Goal: Information Seeking & Learning: Learn about a topic

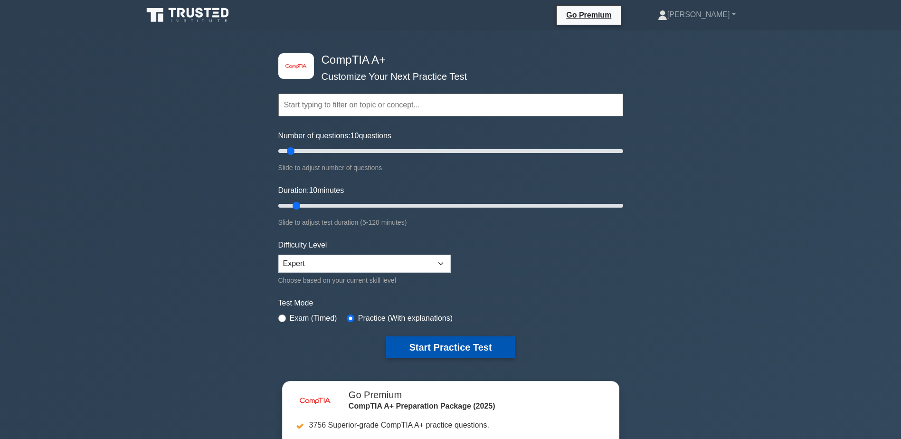
click at [426, 344] on button "Start Practice Test" at bounding box center [450, 347] width 128 height 22
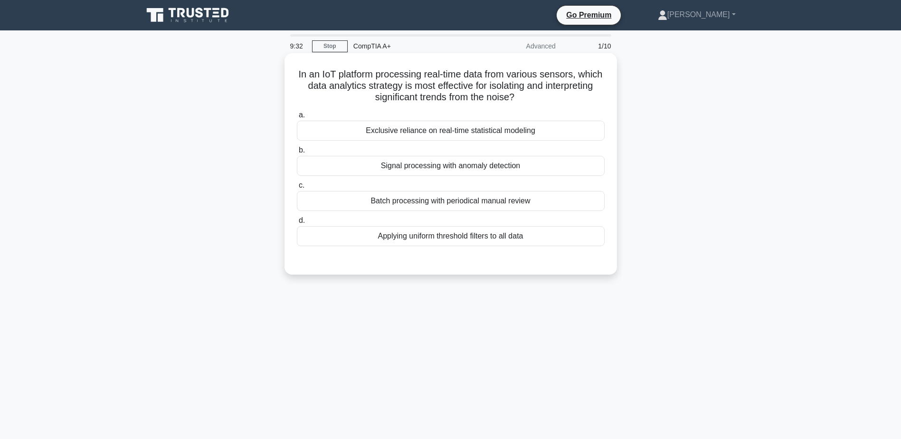
click at [461, 171] on div "Signal processing with anomaly detection" at bounding box center [451, 166] width 308 height 20
click at [297, 153] on input "b. Signal processing with anomaly detection" at bounding box center [297, 150] width 0 height 6
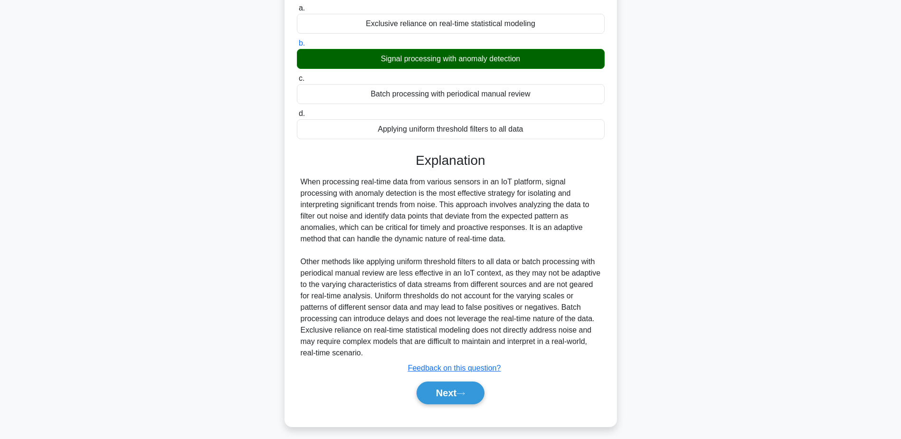
scroll to position [113, 0]
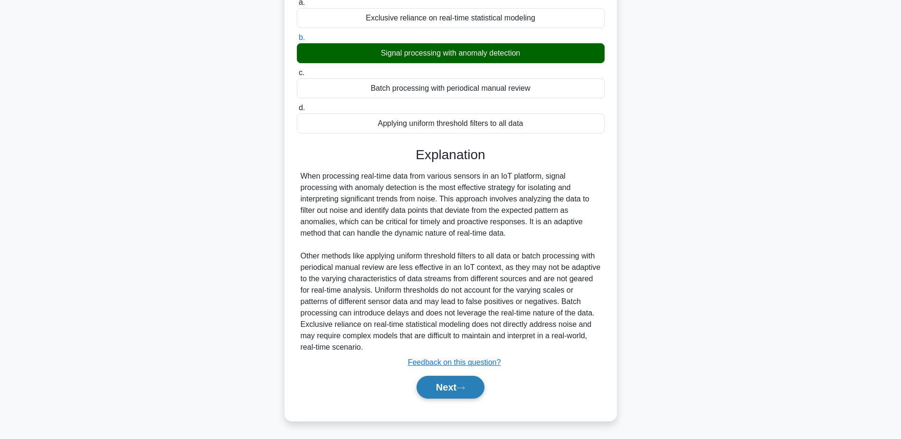
click at [476, 388] on button "Next" at bounding box center [450, 387] width 68 height 23
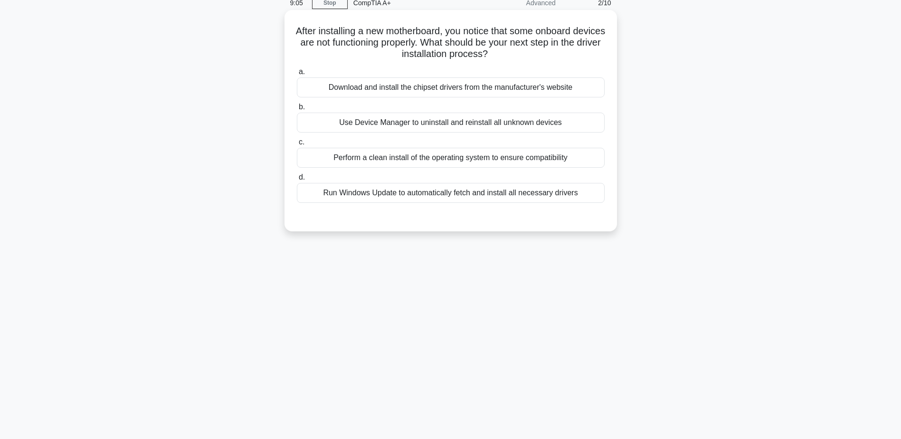
scroll to position [27, 0]
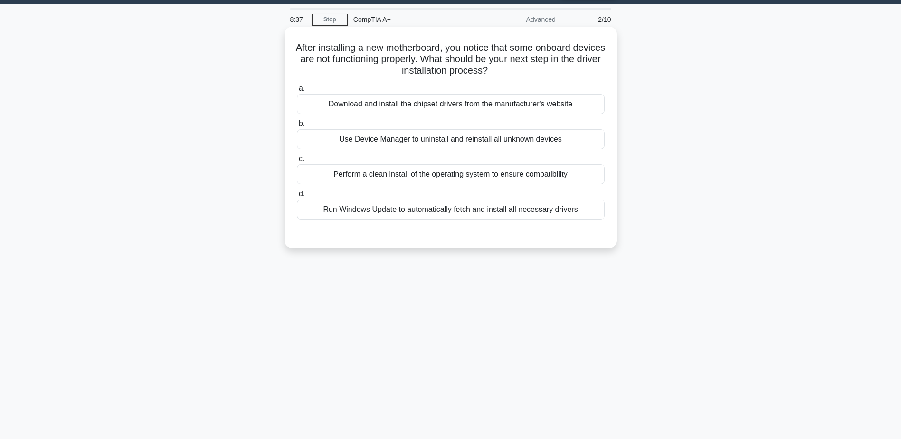
click at [441, 110] on div "Download and install the chipset drivers from the manufacturer's website" at bounding box center [451, 104] width 308 height 20
click at [297, 92] on input "a. Download and install the chipset drivers from the manufacturer's website" at bounding box center [297, 88] width 0 height 6
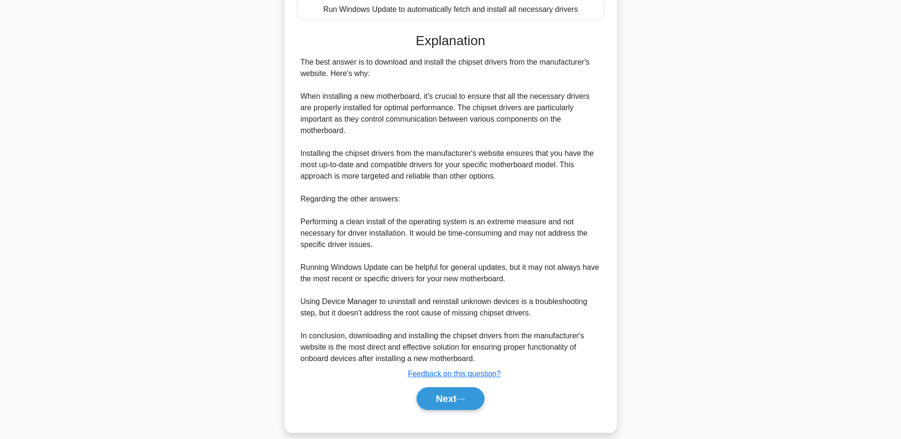
scroll to position [227, 0]
click at [458, 391] on button "Next" at bounding box center [450, 398] width 68 height 23
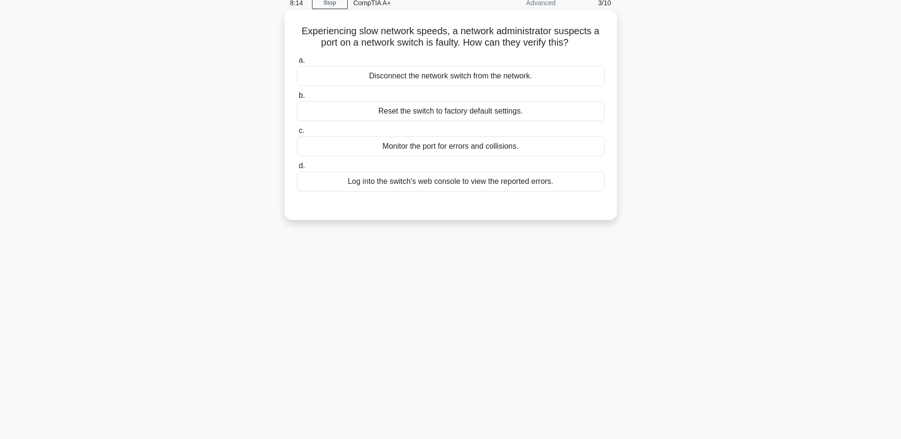
scroll to position [27, 0]
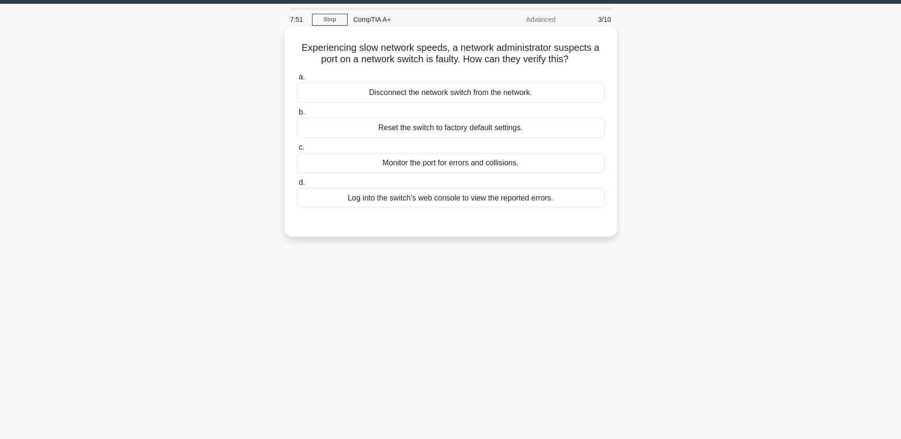
click at [459, 133] on div "Reset the switch to factory default settings." at bounding box center [451, 128] width 308 height 20
click at [297, 115] on input "b. Reset the switch to factory default settings." at bounding box center [297, 112] width 0 height 6
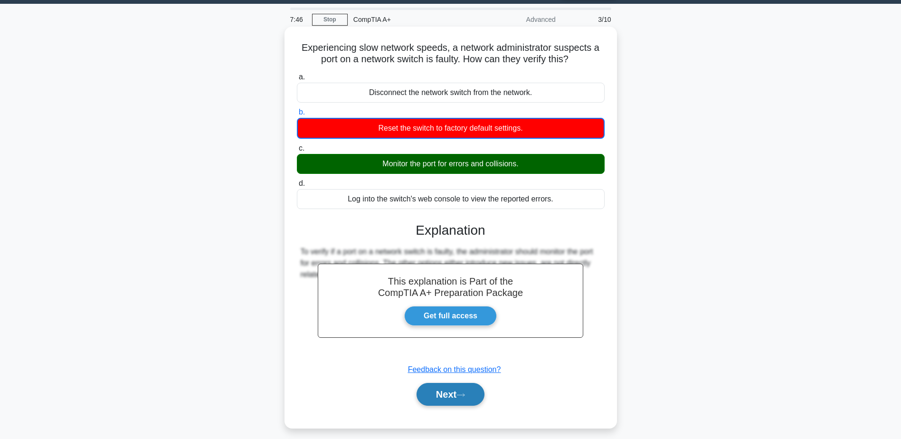
click at [454, 392] on button "Next" at bounding box center [450, 394] width 68 height 23
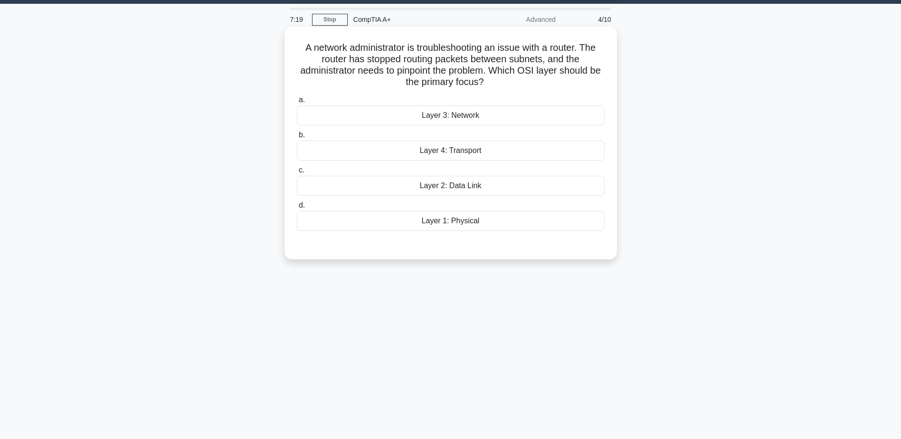
click at [451, 154] on div "Layer 4: Transport" at bounding box center [451, 151] width 308 height 20
click at [297, 138] on input "b. Layer 4: Transport" at bounding box center [297, 135] width 0 height 6
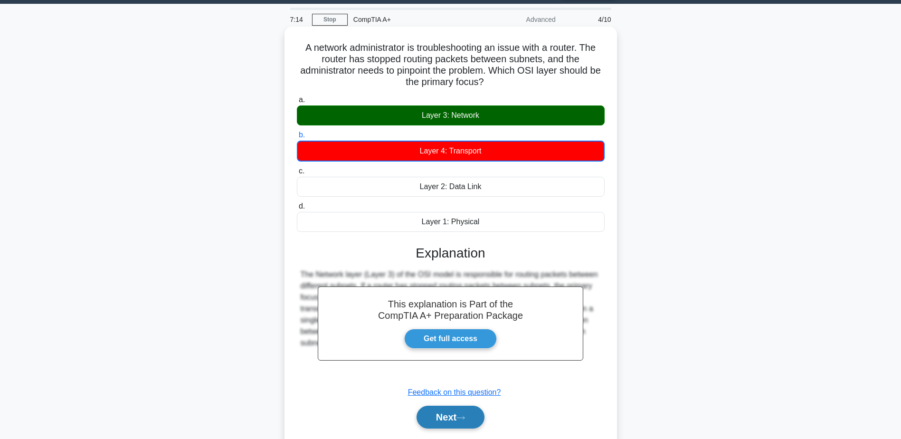
click at [442, 415] on button "Next" at bounding box center [450, 417] width 68 height 23
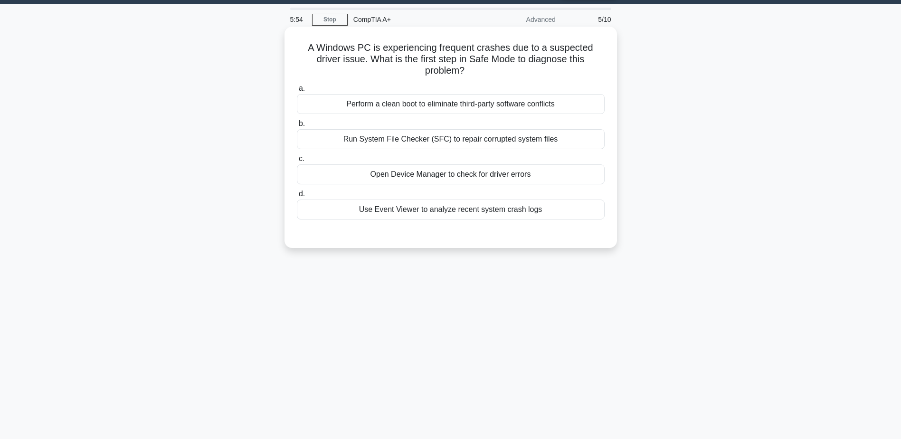
click at [507, 108] on div "Perform a clean boot to eliminate third-party software conflicts" at bounding box center [451, 104] width 308 height 20
click at [297, 92] on input "a. Perform a clean boot to eliminate third-party software conflicts" at bounding box center [297, 88] width 0 height 6
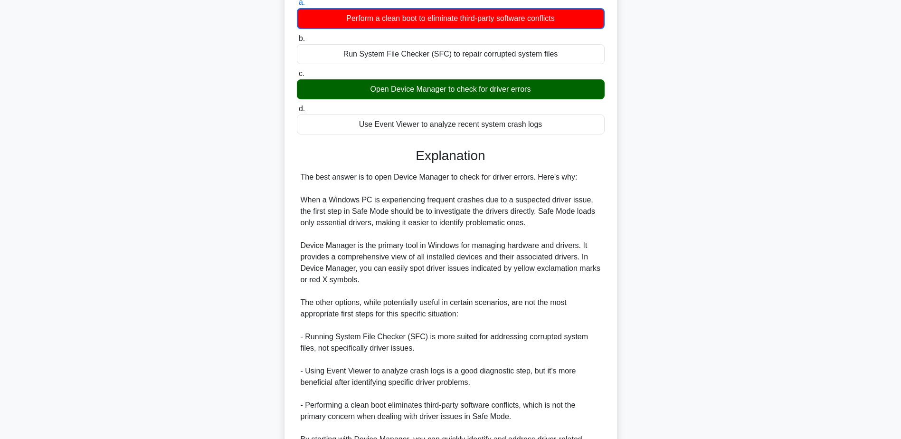
scroll to position [169, 0]
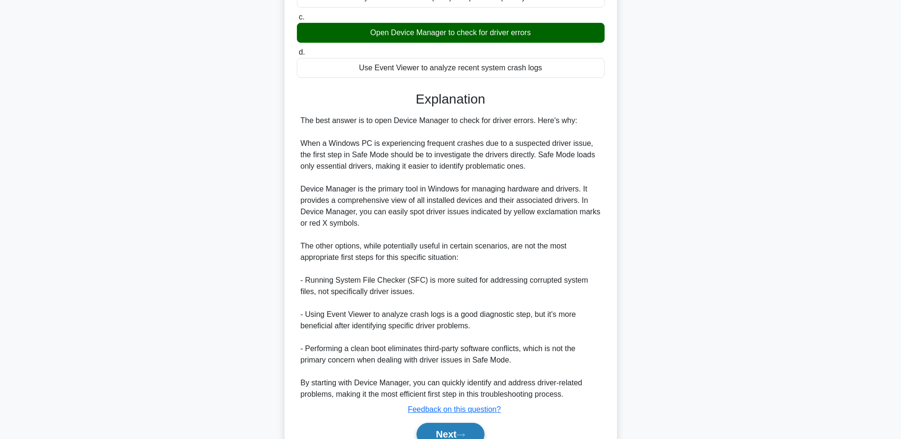
click at [445, 437] on button "Next" at bounding box center [450, 434] width 68 height 23
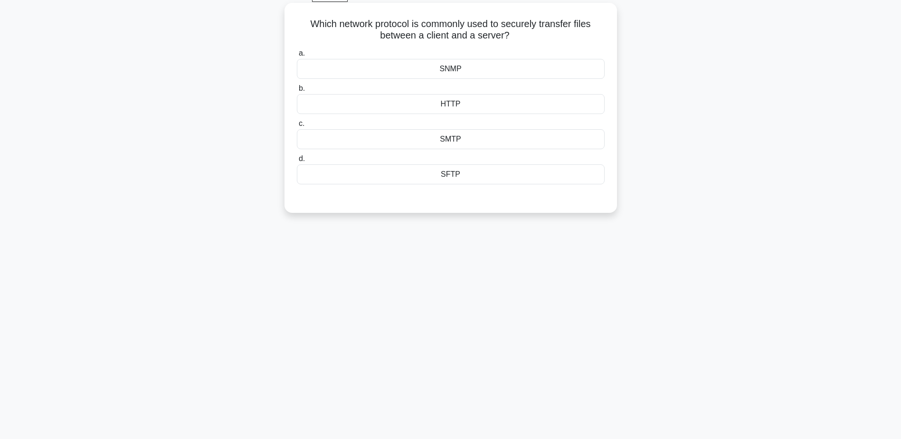
scroll to position [27, 0]
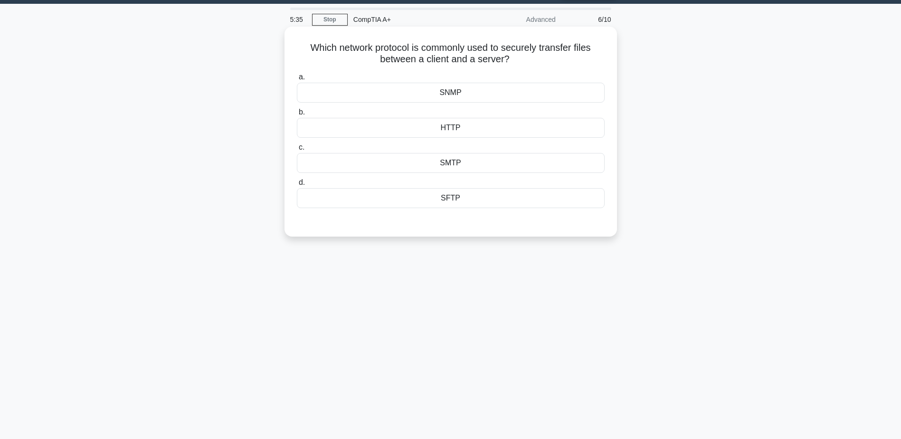
click at [453, 170] on div "SMTP" at bounding box center [451, 163] width 308 height 20
click at [297, 151] on input "c. SMTP" at bounding box center [297, 147] width 0 height 6
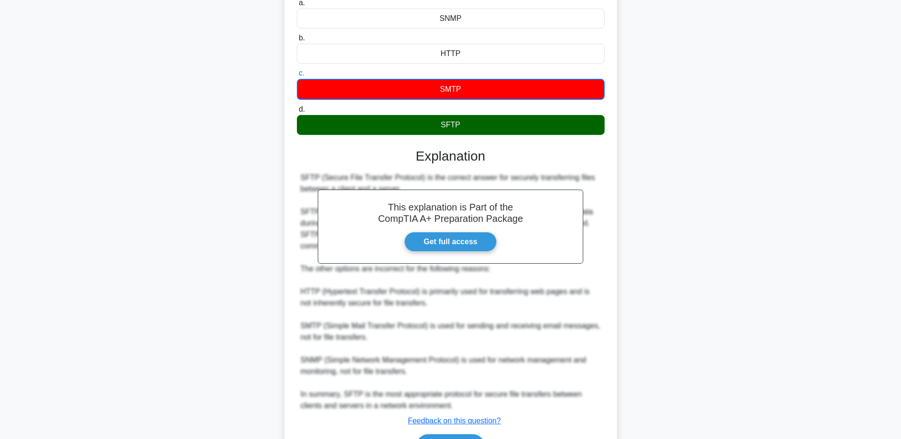
scroll to position [160, 0]
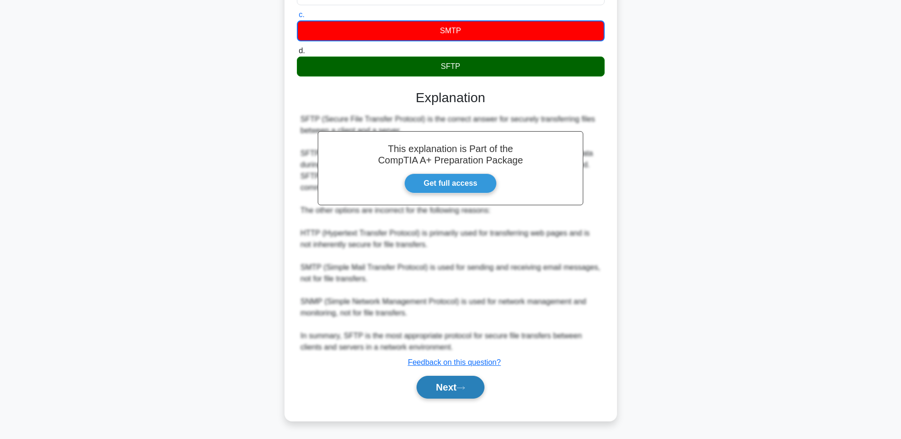
click at [442, 387] on button "Next" at bounding box center [450, 387] width 68 height 23
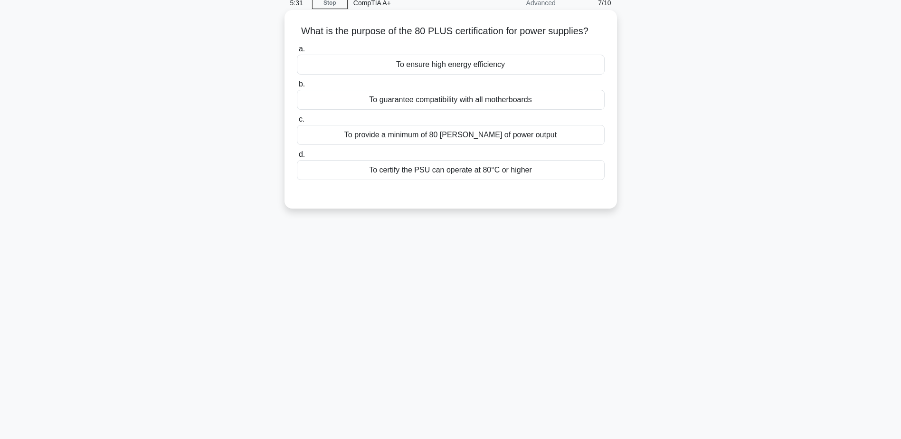
scroll to position [27, 0]
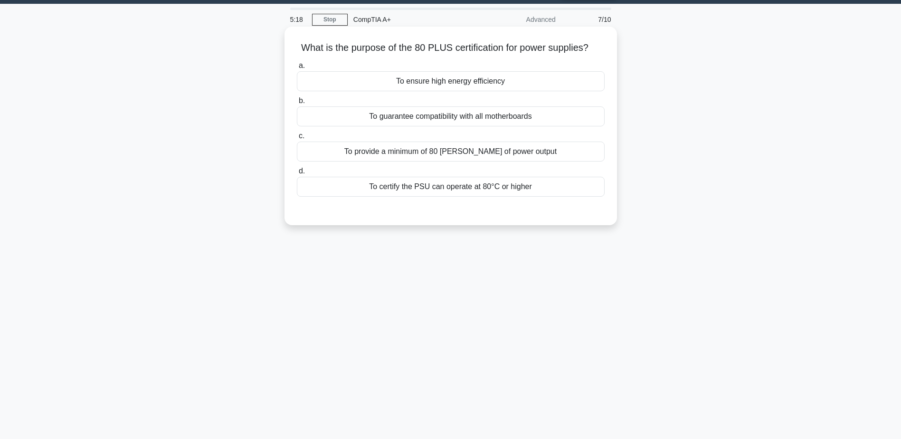
click at [459, 155] on div "To provide a minimum of 80 watts of power output" at bounding box center [451, 152] width 308 height 20
click at [297, 139] on input "c. To provide a minimum of 80 watts of power output" at bounding box center [297, 136] width 0 height 6
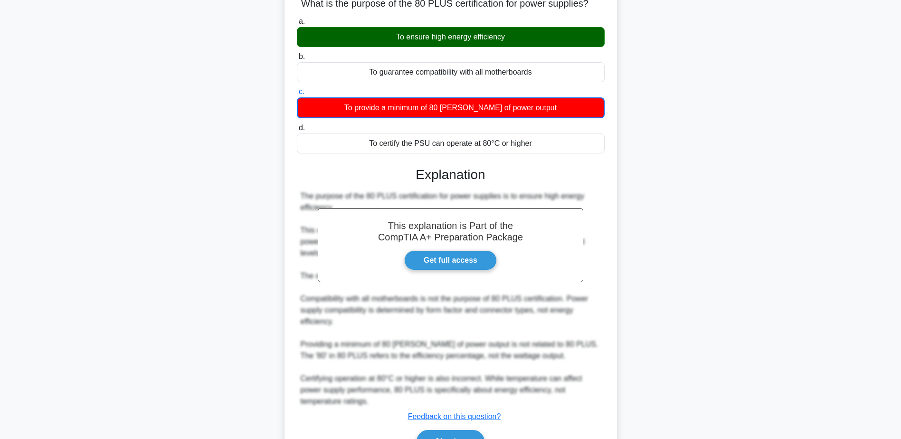
scroll to position [125, 0]
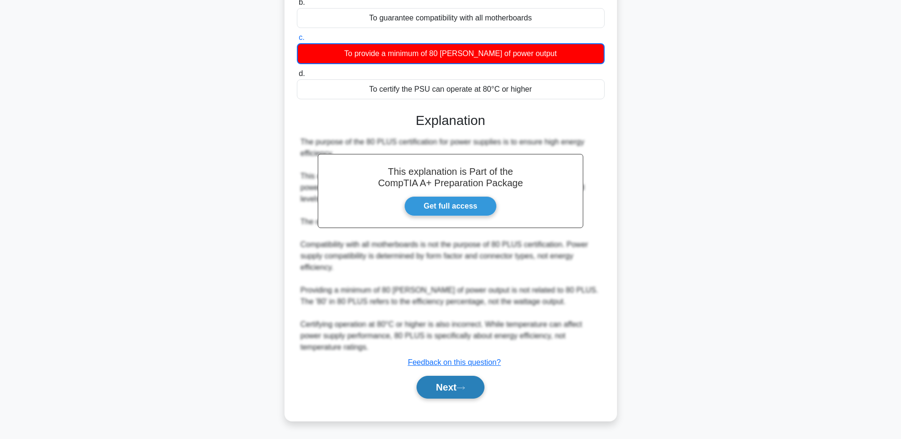
click at [453, 387] on button "Next" at bounding box center [450, 387] width 68 height 23
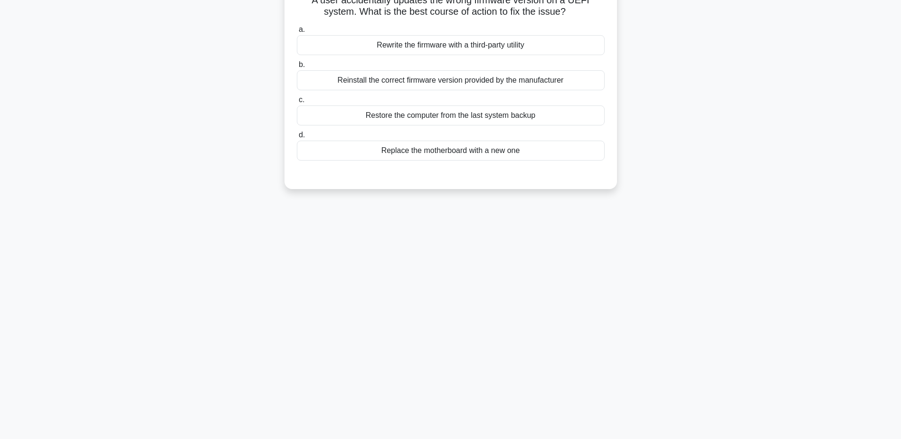
scroll to position [27, 0]
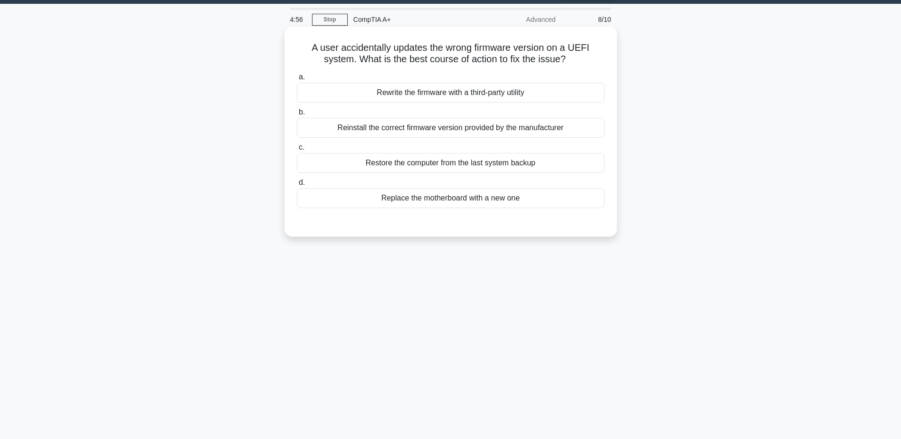
click at [514, 133] on div "Reinstall the correct firmware version provided by the manufacturer" at bounding box center [451, 128] width 308 height 20
click at [297, 115] on input "b. Reinstall the correct firmware version provided by the manufacturer" at bounding box center [297, 112] width 0 height 6
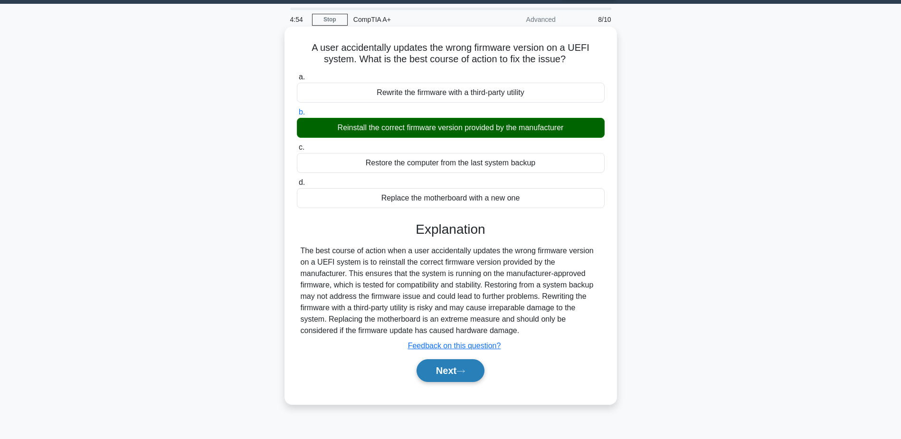
click at [461, 370] on icon at bounding box center [460, 371] width 9 height 5
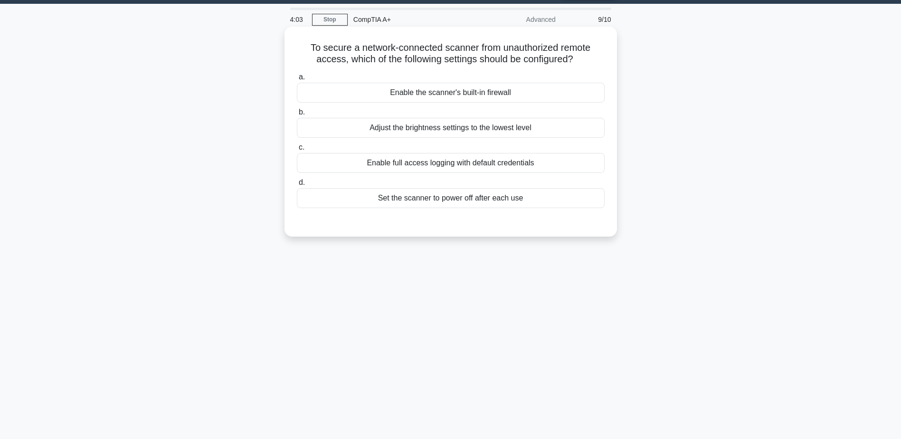
click at [454, 166] on div "Enable full access logging with default credentials" at bounding box center [451, 163] width 308 height 20
click at [297, 151] on input "c. Enable full access logging with default credentials" at bounding box center [297, 147] width 0 height 6
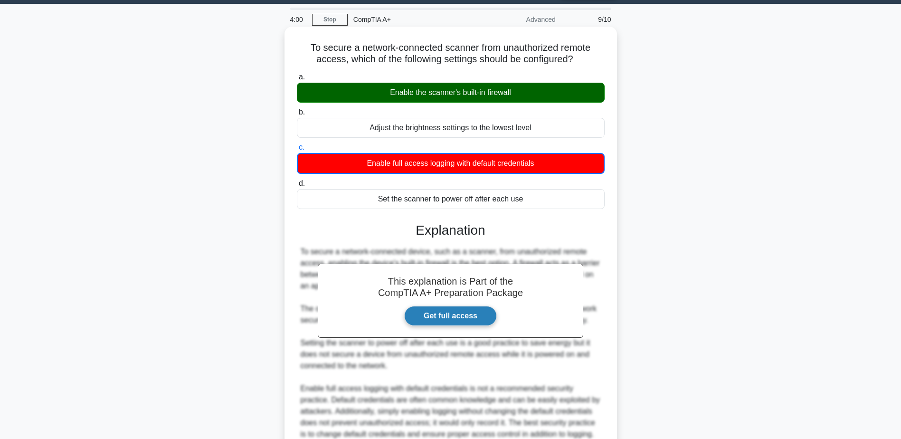
scroll to position [114, 0]
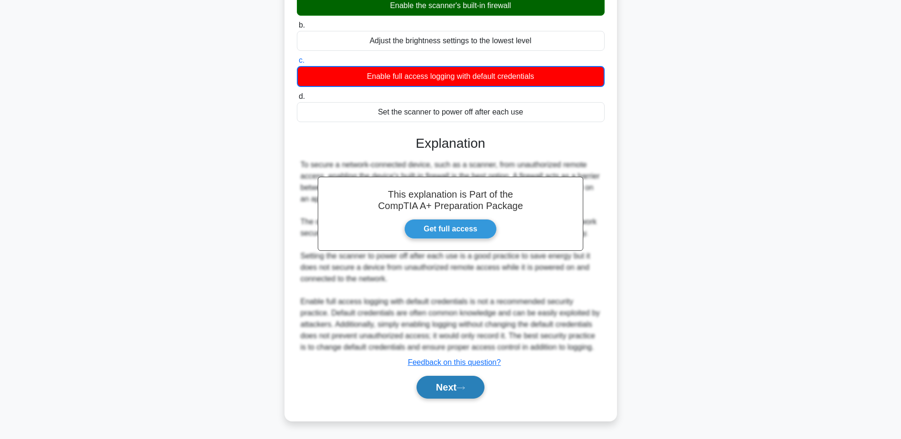
click at [447, 387] on button "Next" at bounding box center [450, 387] width 68 height 23
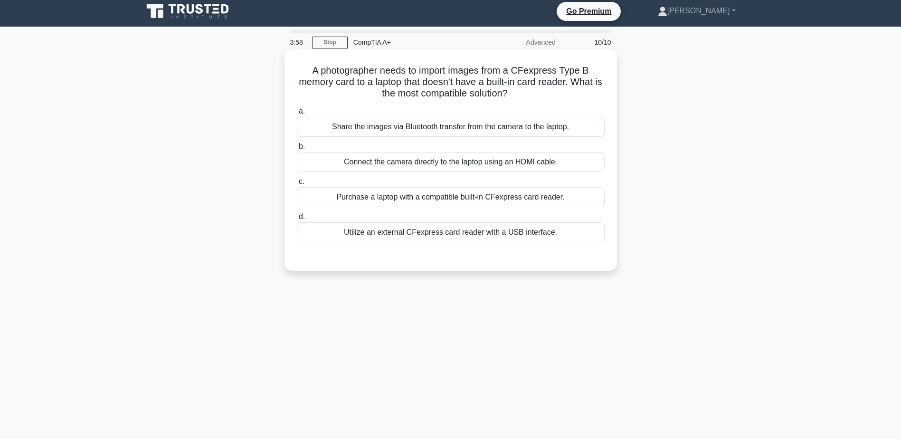
scroll to position [0, 0]
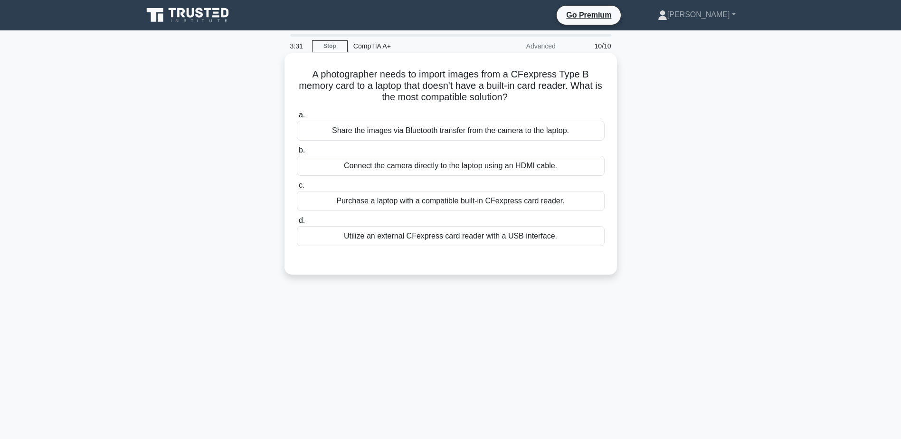
click at [466, 242] on div "Utilize an external CFexpress card reader with a USB interface." at bounding box center [451, 236] width 308 height 20
click at [297, 224] on input "d. Utilize an external CFexpress card reader with a USB interface." at bounding box center [297, 221] width 0 height 6
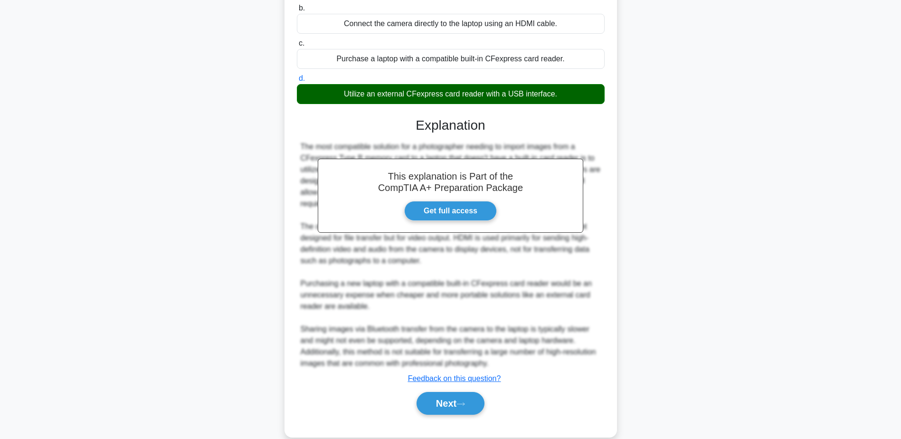
scroll to position [142, 0]
click at [450, 399] on button "Next" at bounding box center [450, 402] width 68 height 23
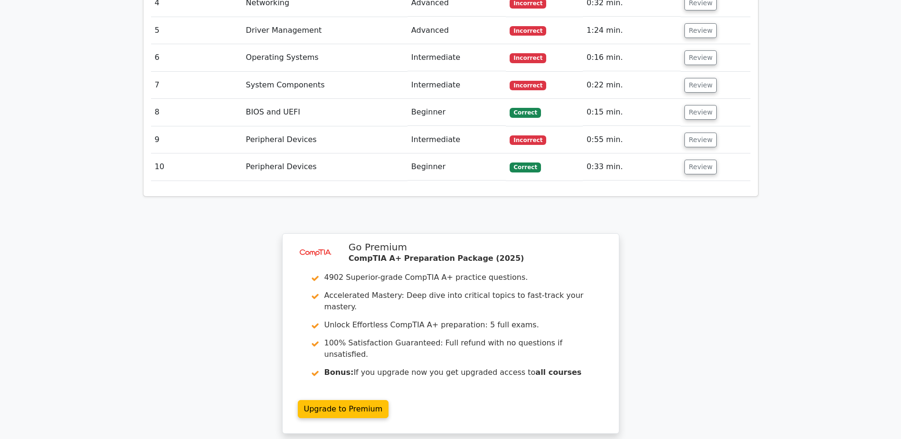
scroll to position [1330, 0]
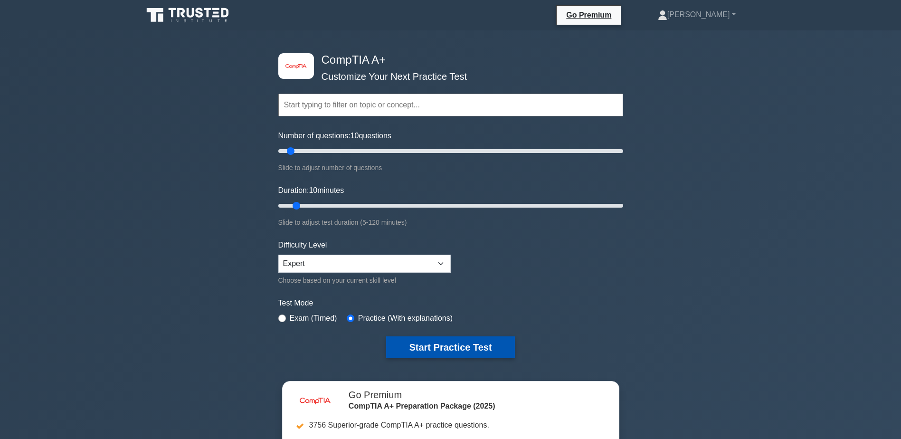
click at [461, 350] on button "Start Practice Test" at bounding box center [450, 347] width 128 height 22
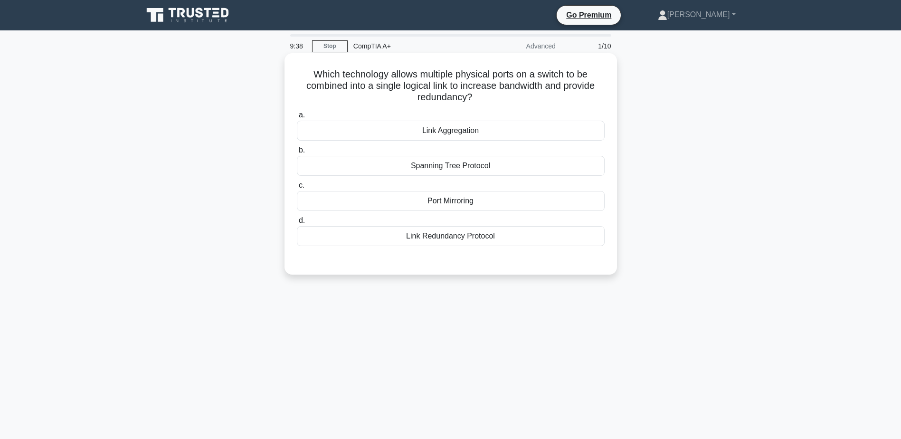
click at [453, 137] on div "Link Aggregation" at bounding box center [451, 131] width 308 height 20
click at [297, 118] on input "a. Link Aggregation" at bounding box center [297, 115] width 0 height 6
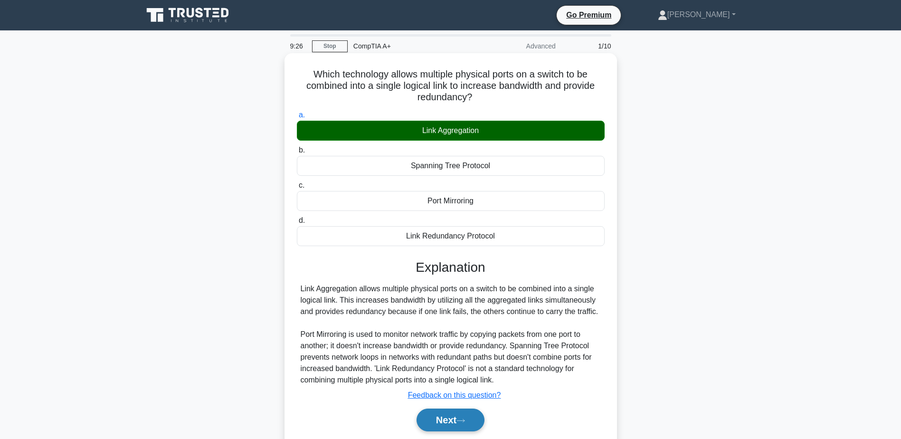
click at [453, 416] on button "Next" at bounding box center [450, 419] width 68 height 23
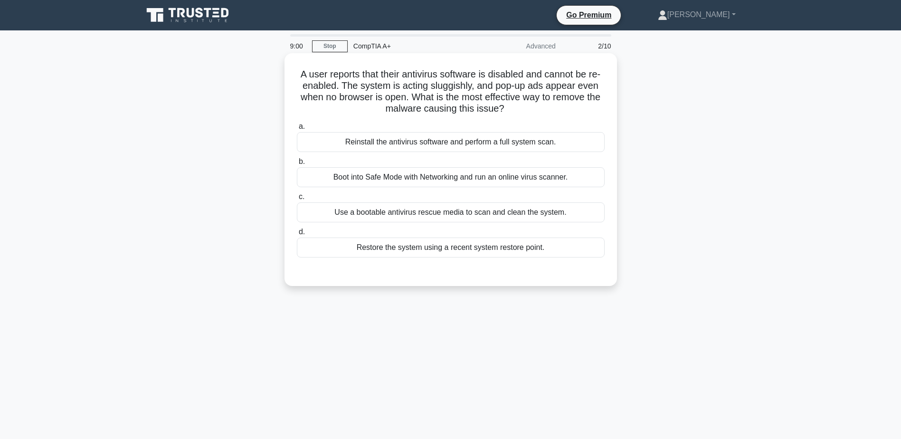
click at [448, 147] on div "Reinstall the antivirus software and perform a full system scan." at bounding box center [451, 142] width 308 height 20
click at [297, 130] on input "a. Reinstall the antivirus software and perform a full system scan." at bounding box center [297, 126] width 0 height 6
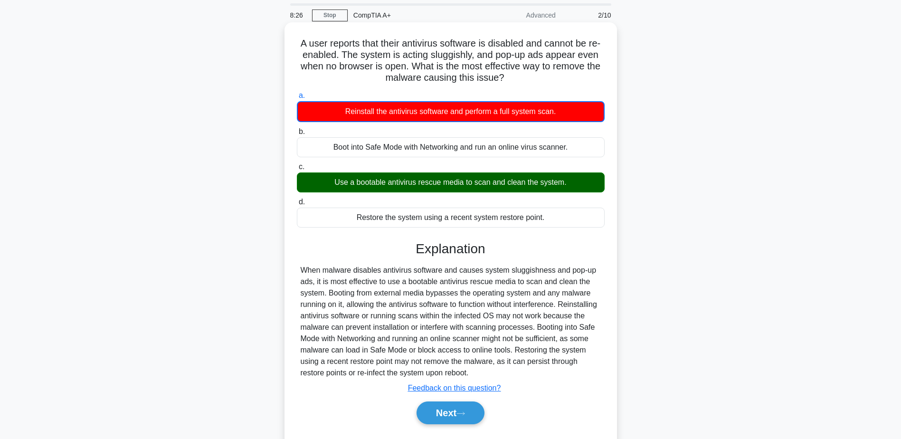
scroll to position [47, 0]
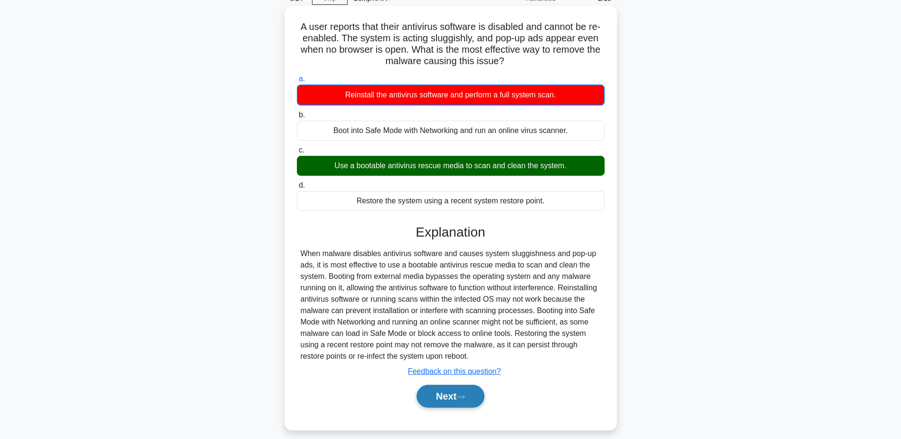
click at [455, 390] on button "Next" at bounding box center [450, 396] width 68 height 23
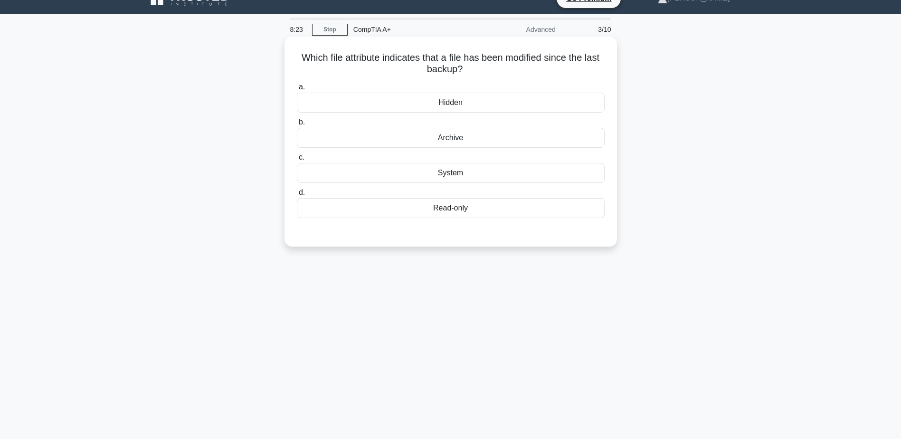
scroll to position [0, 0]
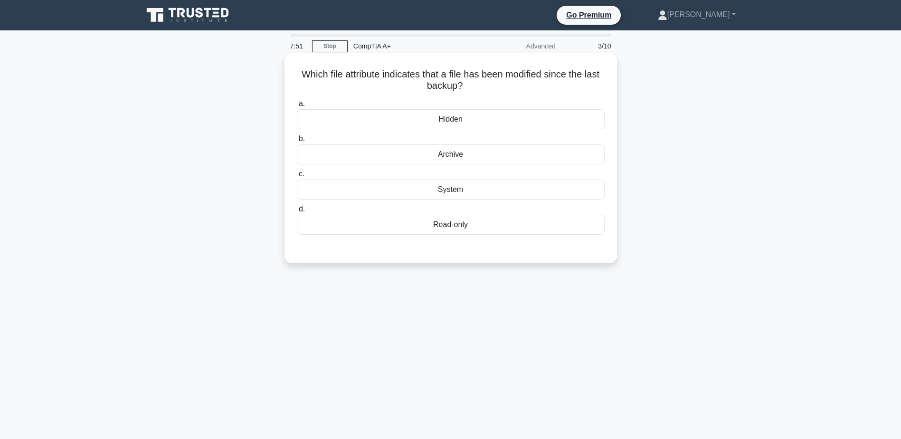
click at [461, 224] on div "Read-only" at bounding box center [451, 225] width 308 height 20
click at [297, 212] on input "d. Read-only" at bounding box center [297, 209] width 0 height 6
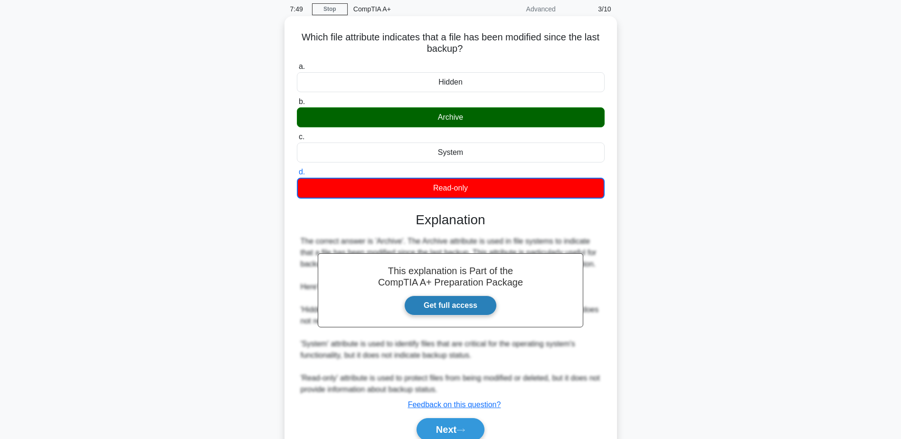
scroll to position [80, 0]
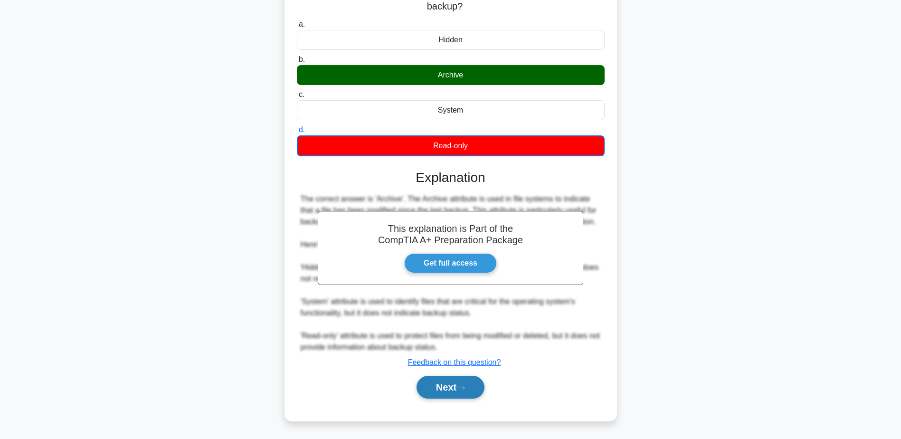
click at [439, 389] on button "Next" at bounding box center [450, 387] width 68 height 23
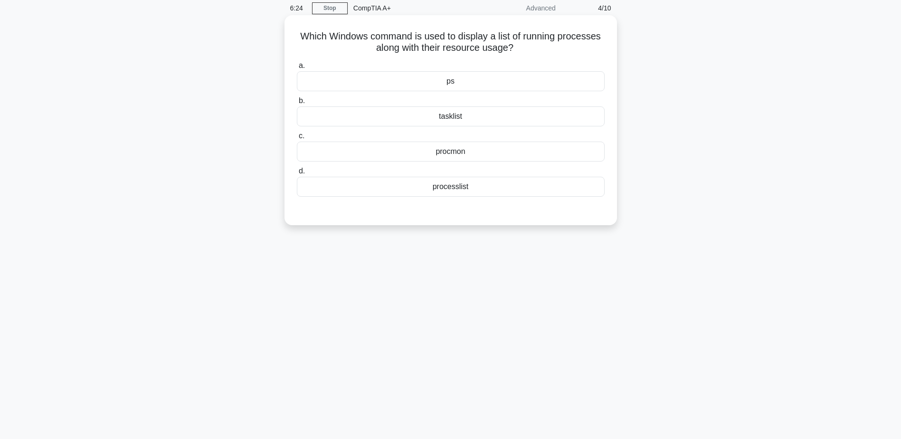
scroll to position [0, 0]
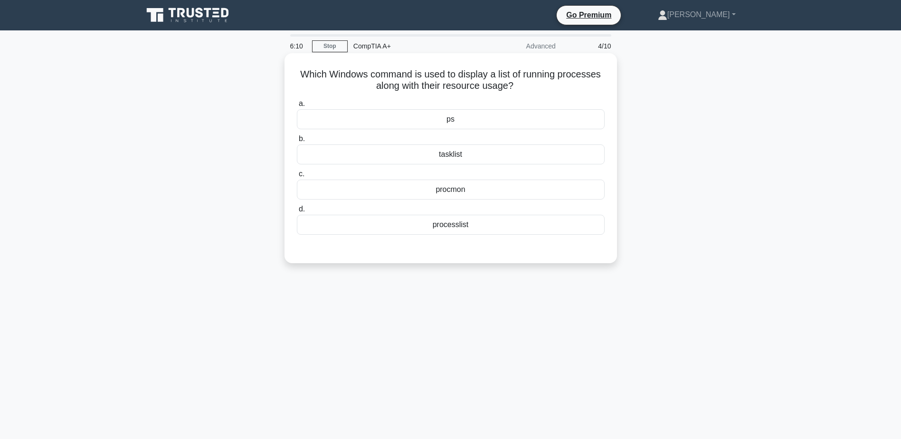
click at [456, 232] on div "processlist" at bounding box center [451, 225] width 308 height 20
drag, startPoint x: 456, startPoint y: 232, endPoint x: 436, endPoint y: 229, distance: 20.1
click at [436, 229] on div "processlist" at bounding box center [451, 225] width 308 height 20
click at [297, 212] on input "d. processlist" at bounding box center [297, 209] width 0 height 6
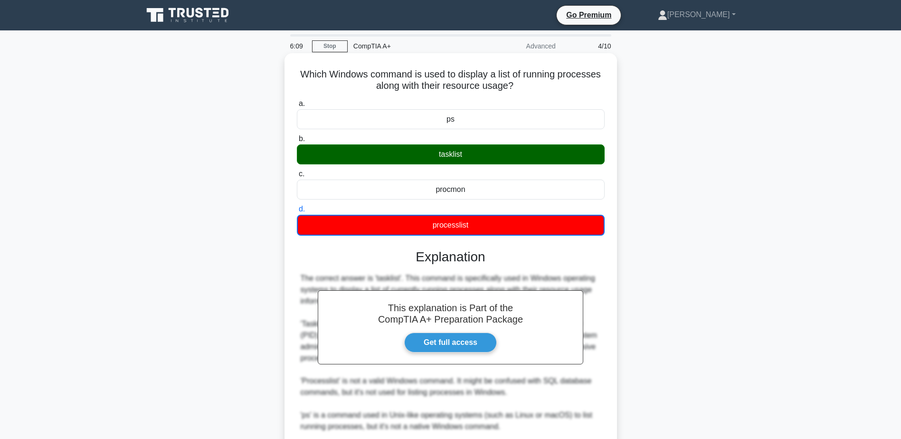
click at [436, 229] on div "processlist" at bounding box center [451, 225] width 308 height 21
click at [297, 212] on input "d. processlist" at bounding box center [297, 209] width 0 height 6
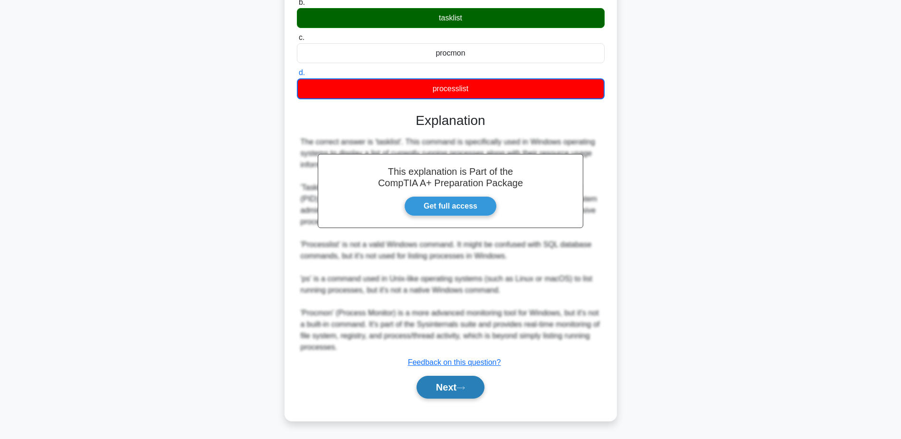
click at [447, 389] on button "Next" at bounding box center [450, 387] width 68 height 23
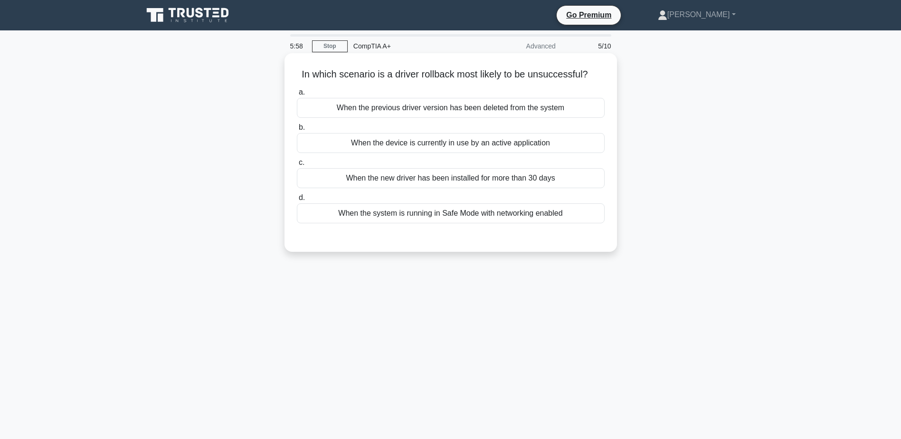
drag, startPoint x: 412, startPoint y: 104, endPoint x: 416, endPoint y: 119, distance: 15.0
click at [412, 104] on div "When the previous driver version has been deleted from the system" at bounding box center [451, 108] width 308 height 20
click at [297, 95] on input "a. When the previous driver version has been deleted from the system" at bounding box center [297, 92] width 0 height 6
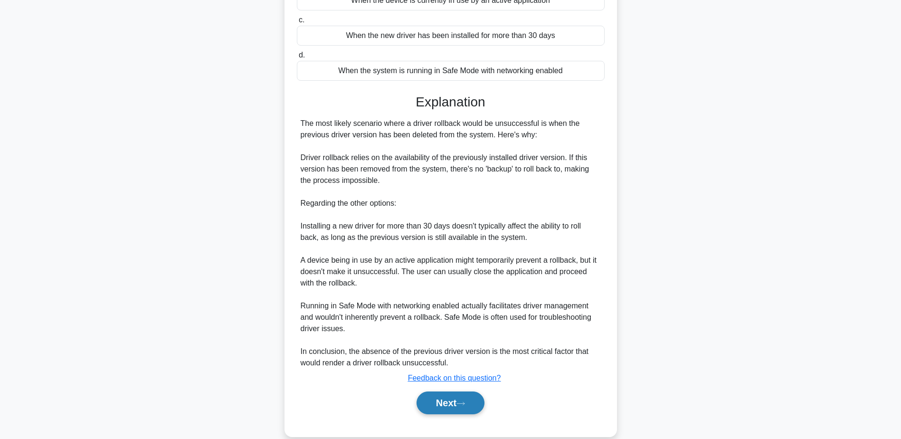
click at [448, 396] on button "Next" at bounding box center [450, 402] width 68 height 23
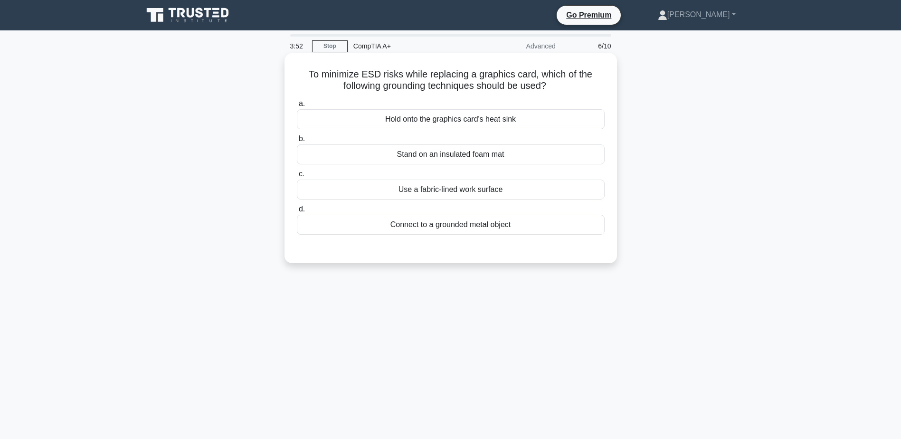
click at [445, 195] on div "Use a fabric-lined work surface" at bounding box center [451, 190] width 308 height 20
click at [297, 177] on input "c. Use a fabric-lined work surface" at bounding box center [297, 174] width 0 height 6
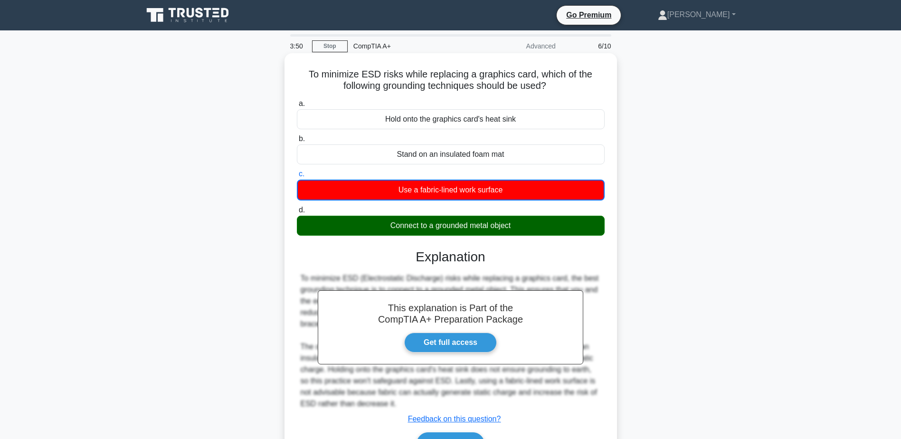
scroll to position [47, 0]
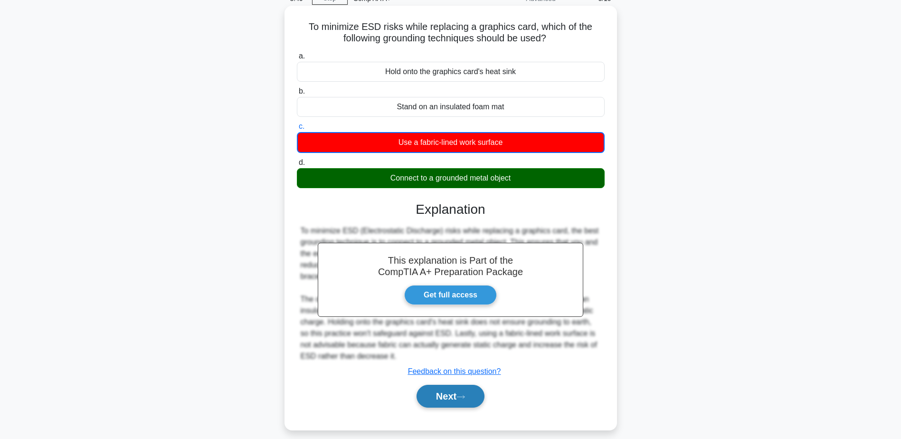
click at [456, 396] on button "Next" at bounding box center [450, 396] width 68 height 23
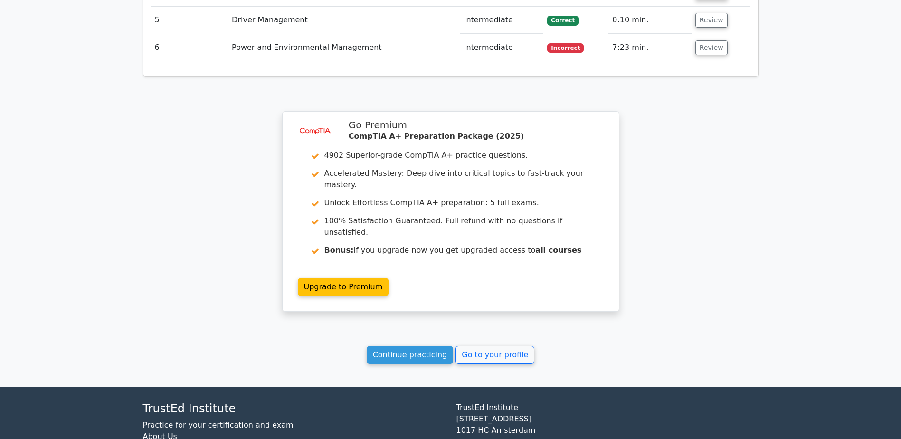
scroll to position [1233, 0]
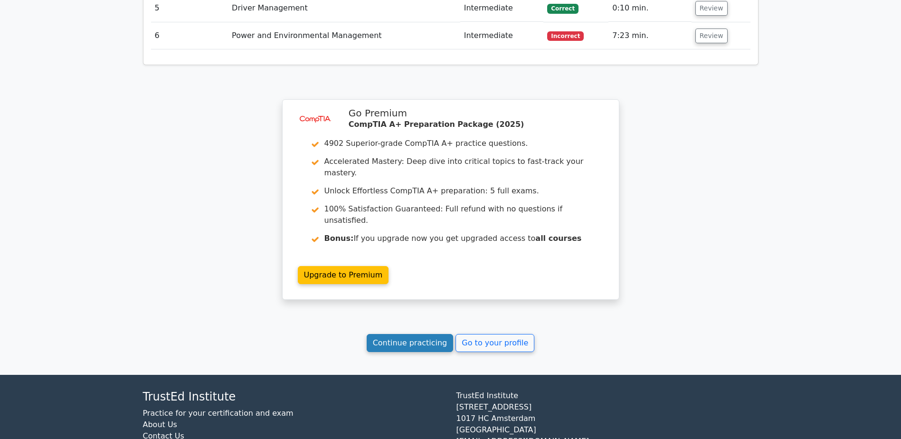
click at [416, 334] on link "Continue practicing" at bounding box center [410, 343] width 87 height 18
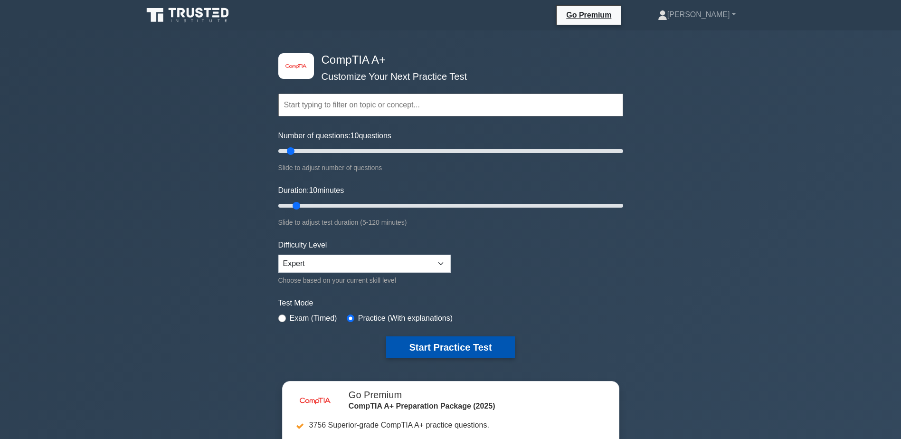
click at [442, 342] on button "Start Practice Test" at bounding box center [450, 347] width 128 height 22
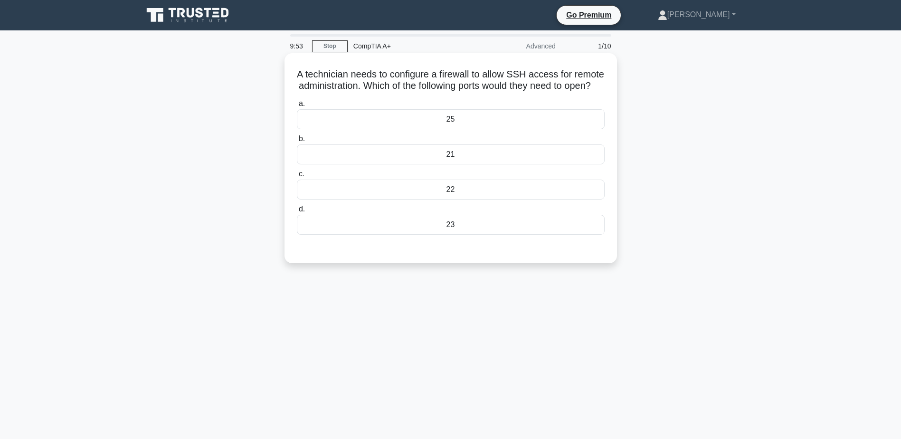
click at [454, 235] on div "23" at bounding box center [451, 225] width 308 height 20
click at [297, 212] on input "d. 23" at bounding box center [297, 209] width 0 height 6
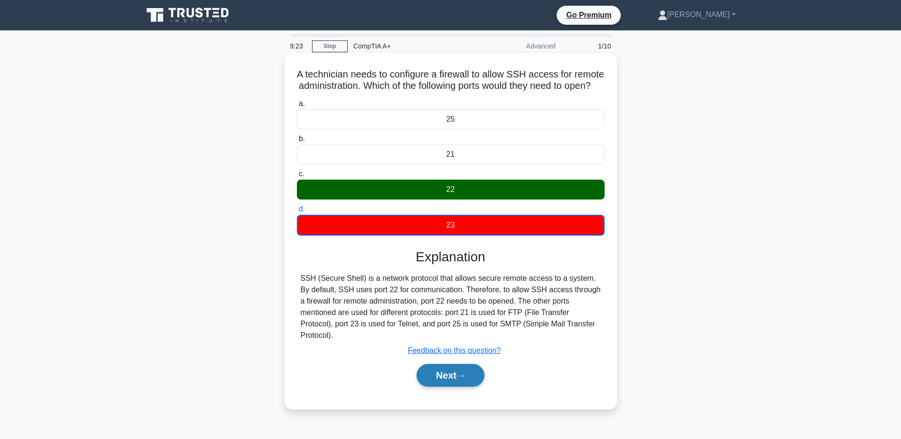
click at [438, 386] on button "Next" at bounding box center [450, 375] width 68 height 23
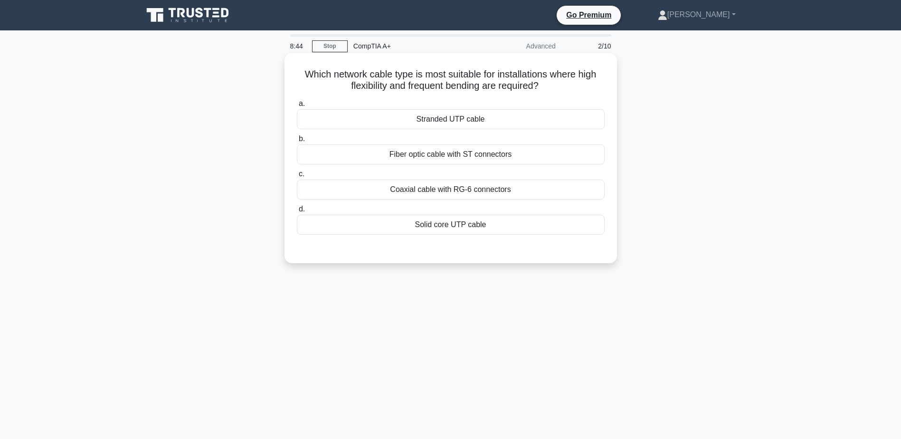
click at [456, 227] on div "Solid core UTP cable" at bounding box center [451, 225] width 308 height 20
click at [297, 212] on input "d. Solid core UTP cable" at bounding box center [297, 209] width 0 height 6
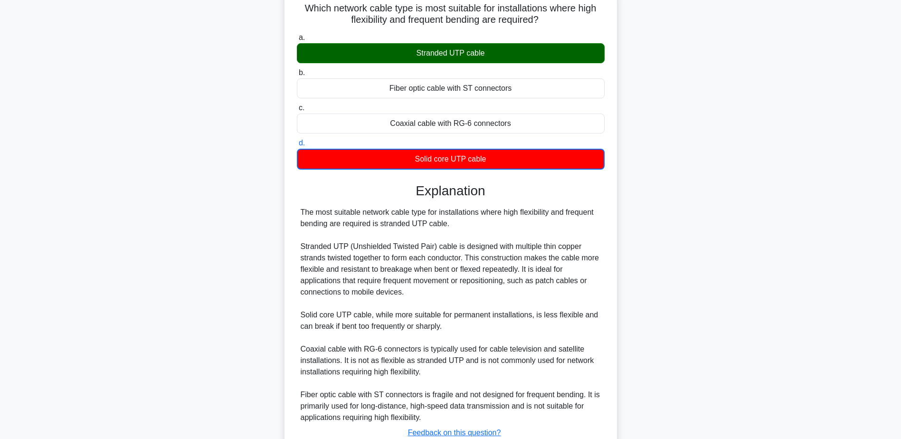
scroll to position [69, 0]
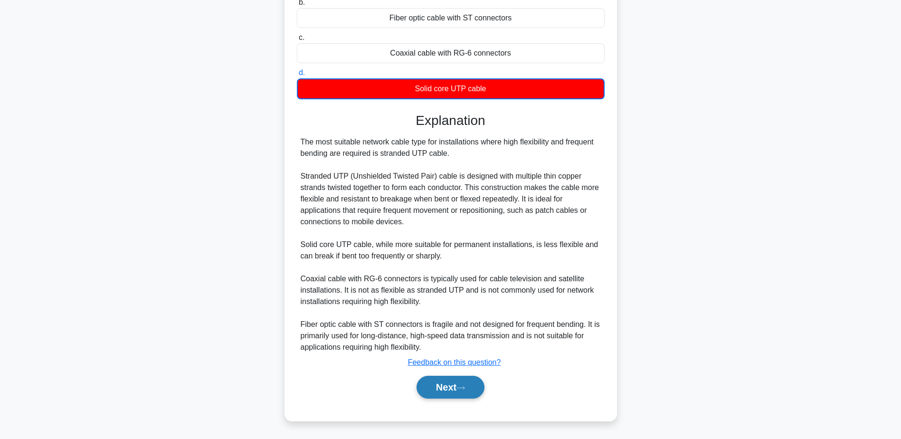
click at [431, 388] on button "Next" at bounding box center [450, 387] width 68 height 23
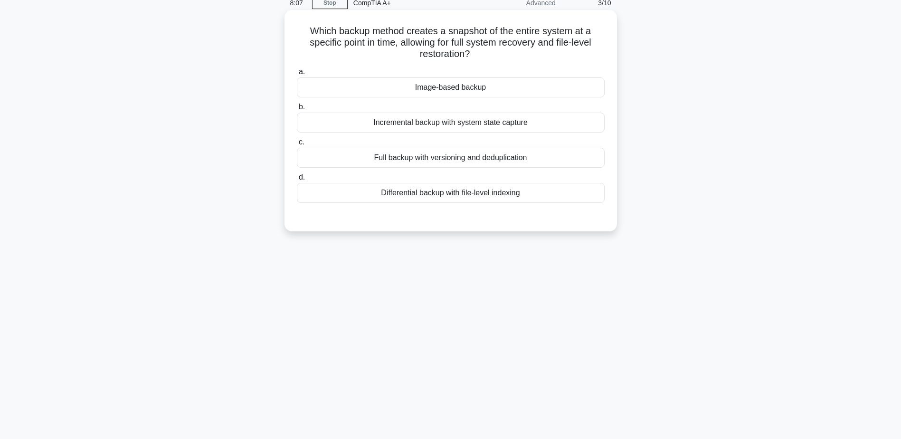
scroll to position [27, 0]
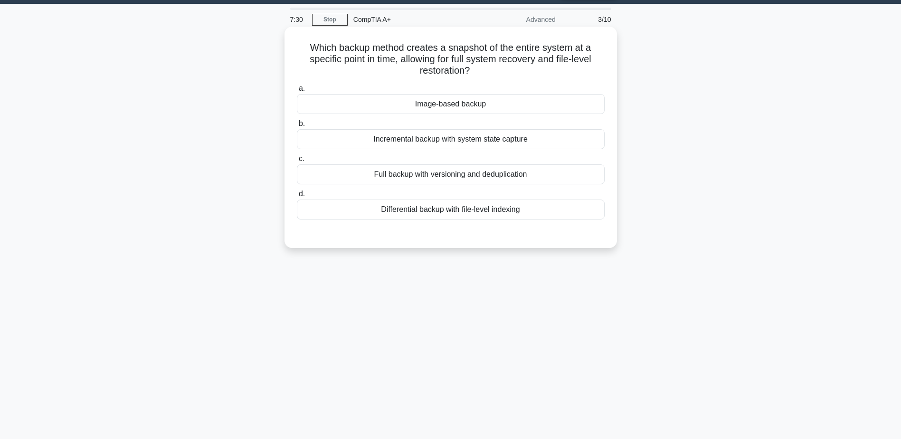
click at [461, 106] on div "Image-based backup" at bounding box center [451, 104] width 308 height 20
click at [297, 92] on input "a. Image-based backup" at bounding box center [297, 88] width 0 height 6
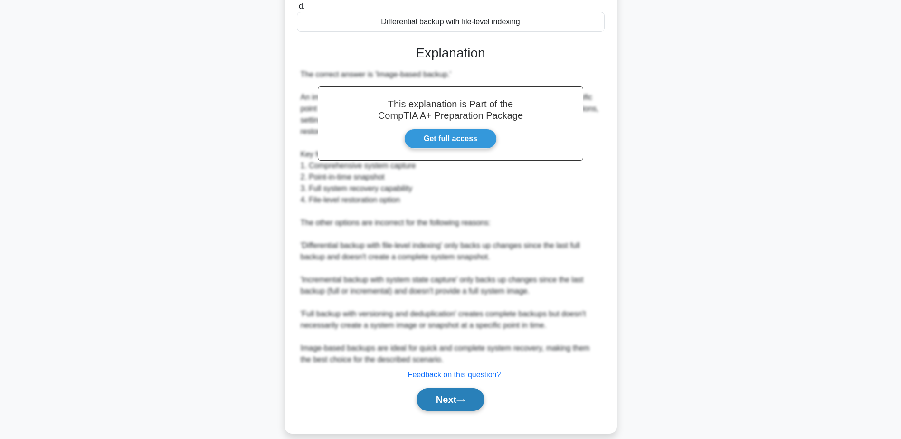
scroll to position [217, 0]
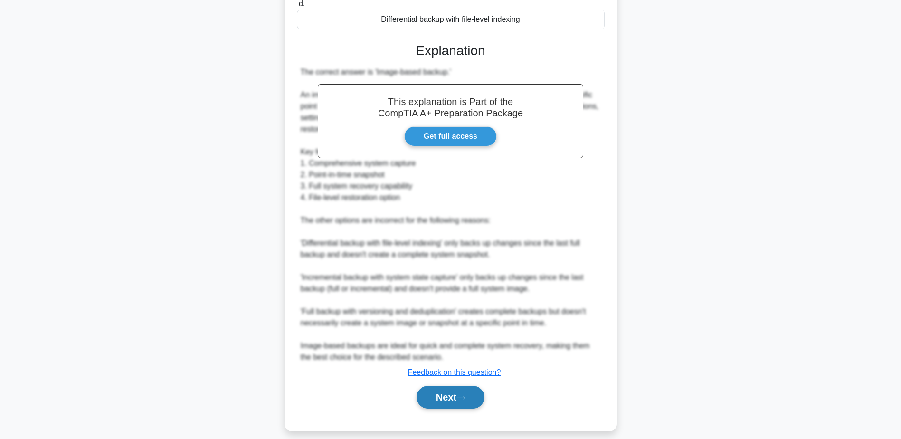
click at [458, 396] on button "Next" at bounding box center [450, 397] width 68 height 23
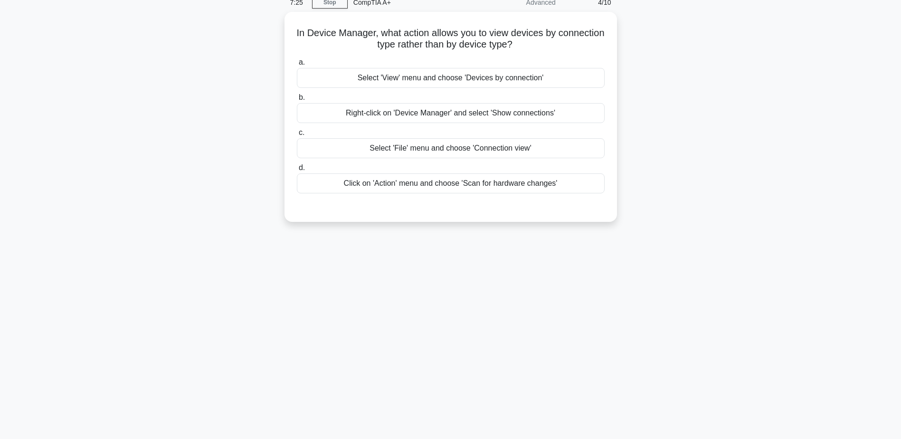
scroll to position [27, 0]
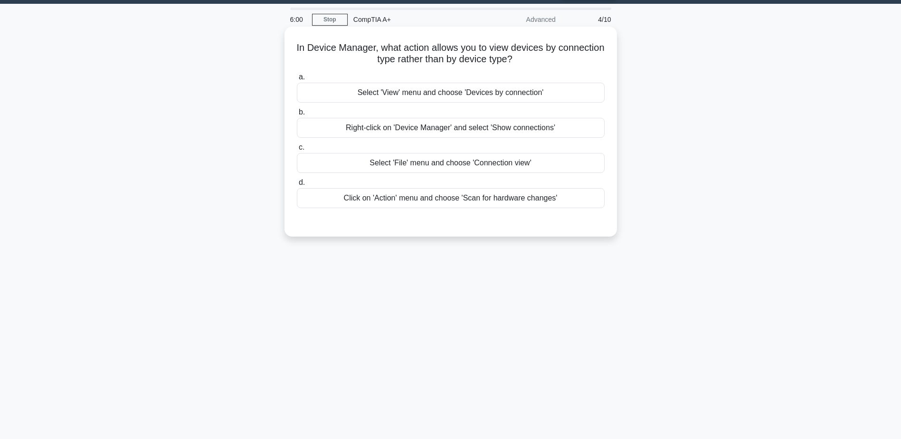
click at [490, 96] on div "Select 'View' menu and choose 'Devices by connection'" at bounding box center [451, 93] width 308 height 20
click at [297, 80] on input "a. Select 'View' menu and choose 'Devices by connection'" at bounding box center [297, 77] width 0 height 6
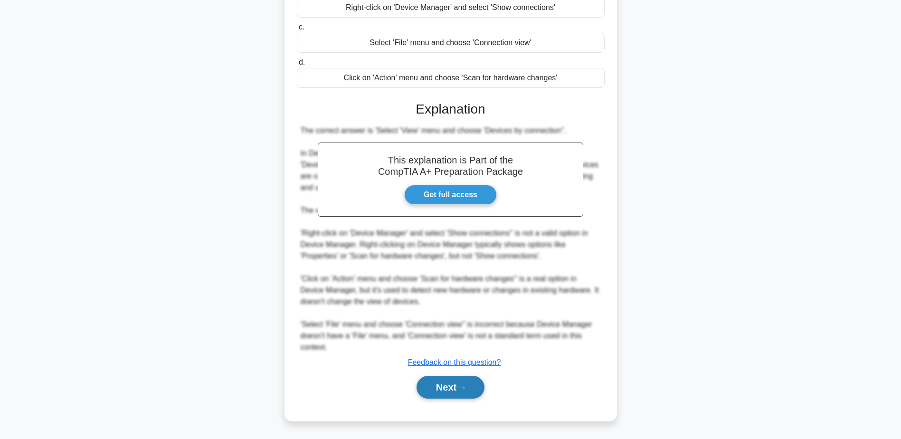
click at [450, 392] on button "Next" at bounding box center [450, 387] width 68 height 23
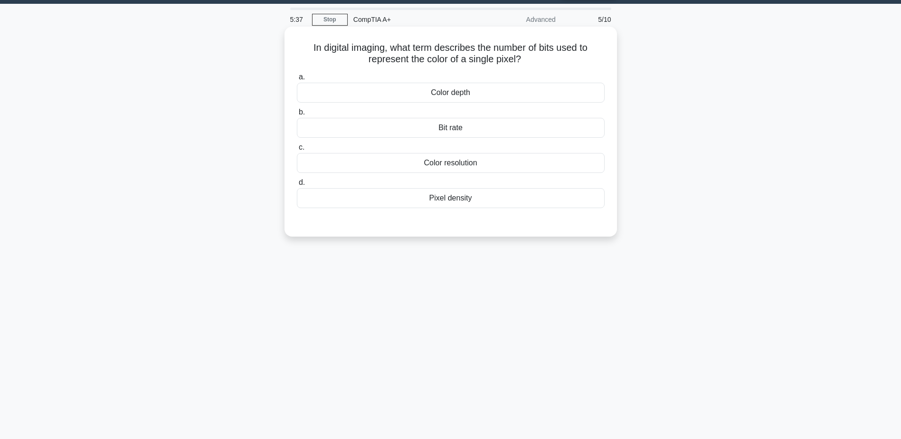
click at [462, 201] on div "Pixel density" at bounding box center [451, 198] width 308 height 20
click at [297, 186] on input "d. Pixel density" at bounding box center [297, 183] width 0 height 6
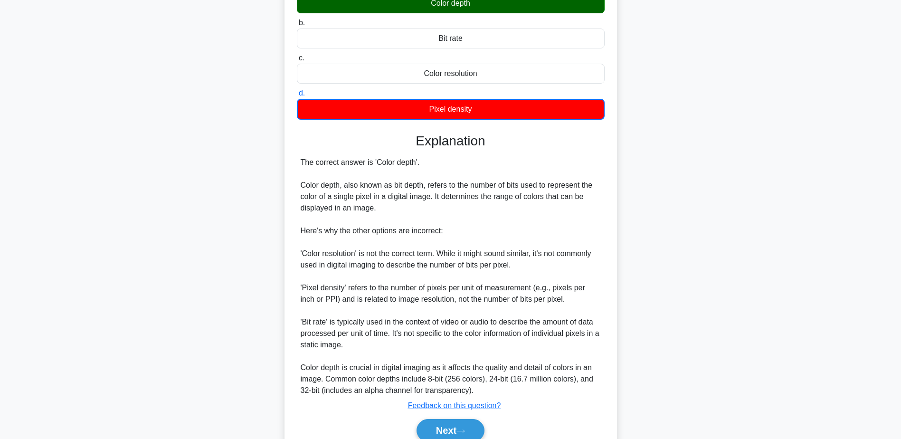
scroll to position [117, 0]
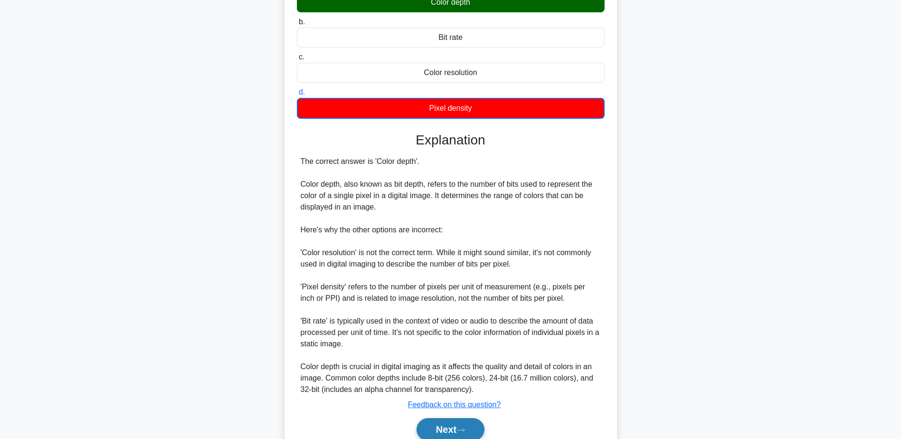
click at [454, 427] on button "Next" at bounding box center [450, 429] width 68 height 23
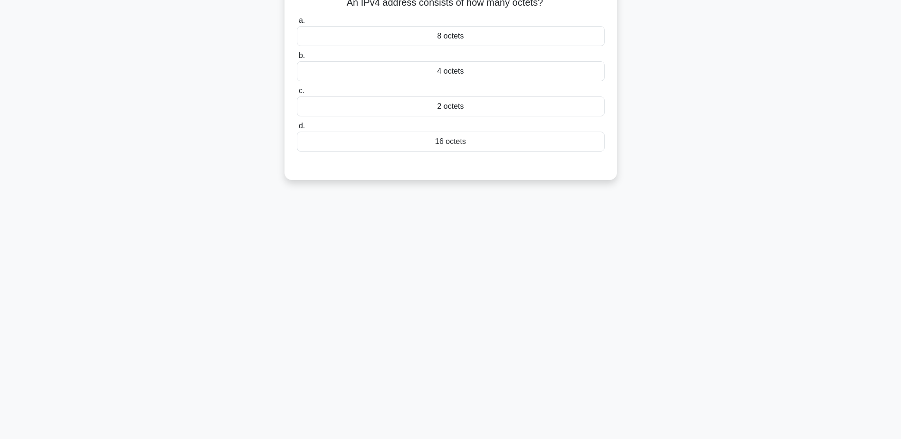
scroll to position [27, 0]
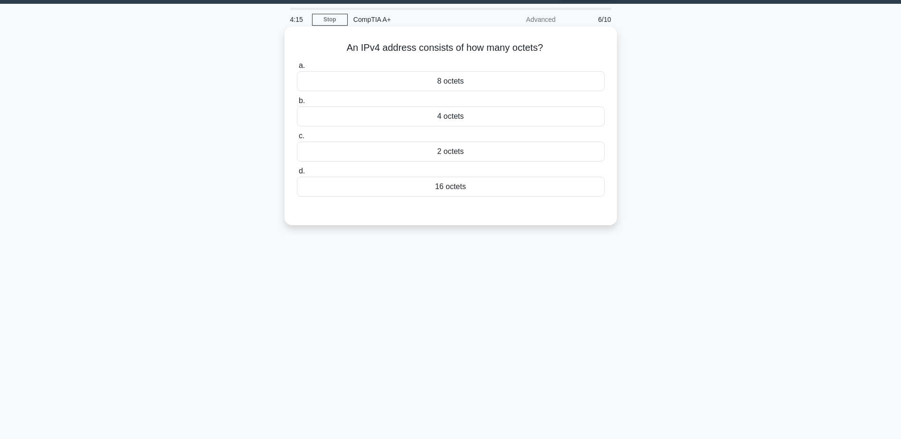
click at [447, 190] on div "16 octets" at bounding box center [451, 187] width 308 height 20
click at [297, 174] on input "d. 16 octets" at bounding box center [297, 171] width 0 height 6
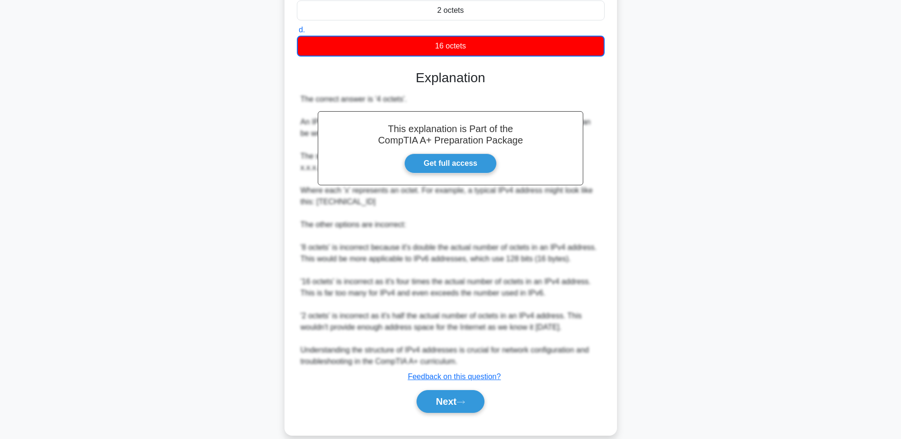
scroll to position [169, 0]
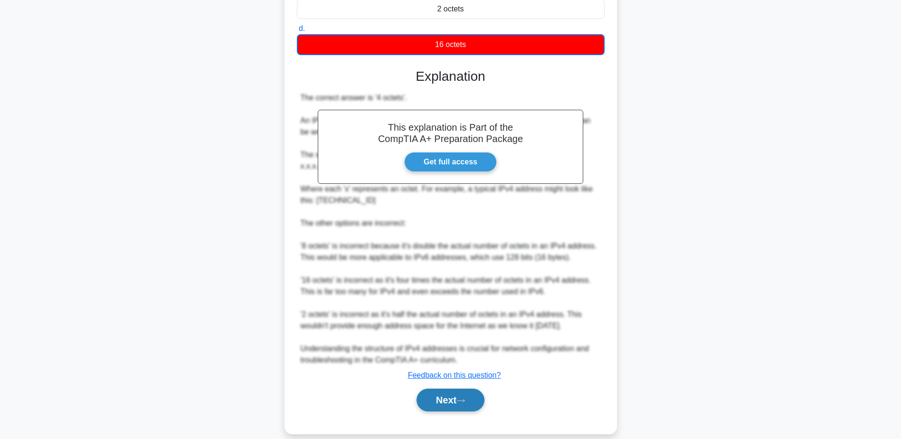
click at [453, 396] on button "Next" at bounding box center [450, 399] width 68 height 23
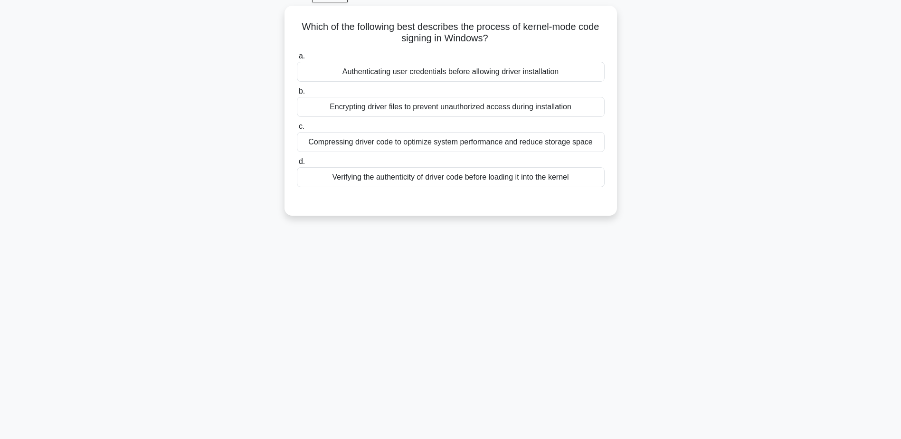
scroll to position [27, 0]
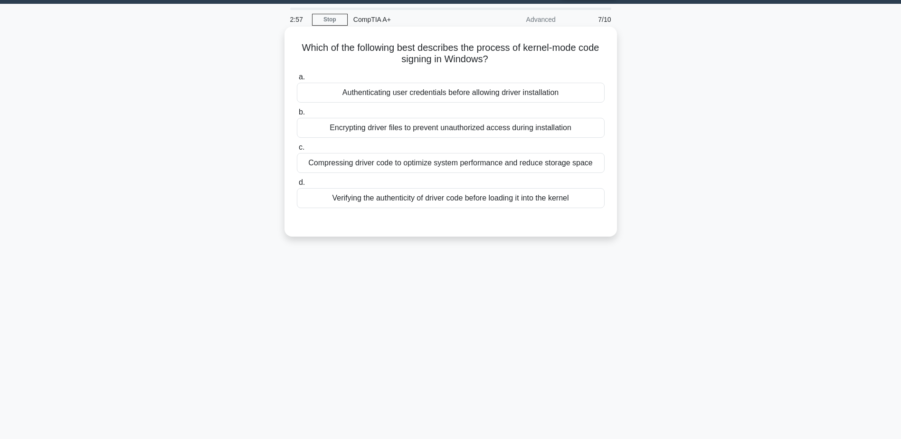
click at [447, 199] on div "Verifying the authenticity of driver code before loading it into the kernel" at bounding box center [451, 198] width 308 height 20
click at [297, 186] on input "d. Verifying the authenticity of driver code before loading it into the kernel" at bounding box center [297, 183] width 0 height 6
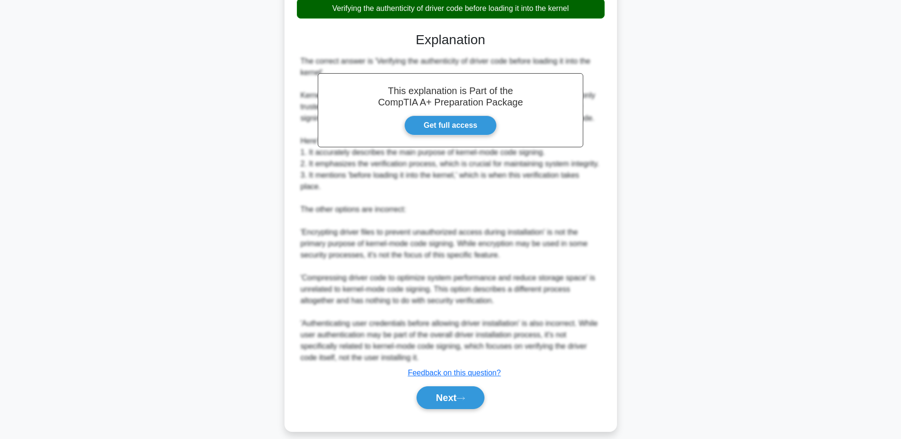
scroll to position [217, 0]
click at [449, 391] on button "Next" at bounding box center [450, 397] width 68 height 23
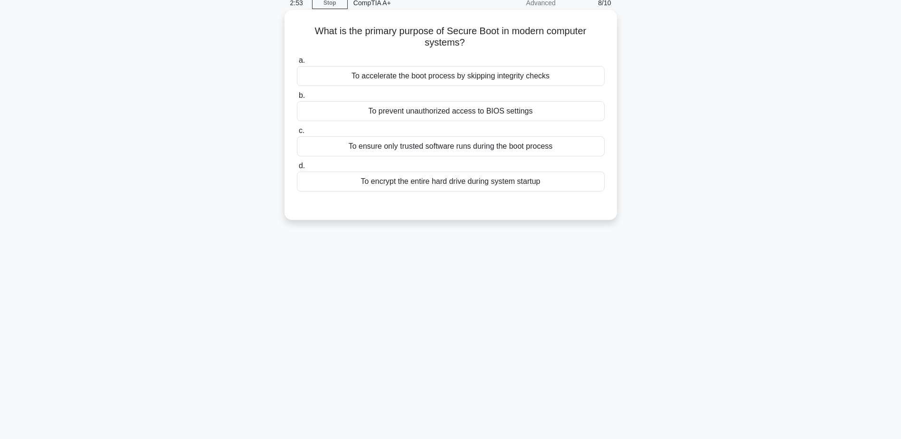
scroll to position [27, 0]
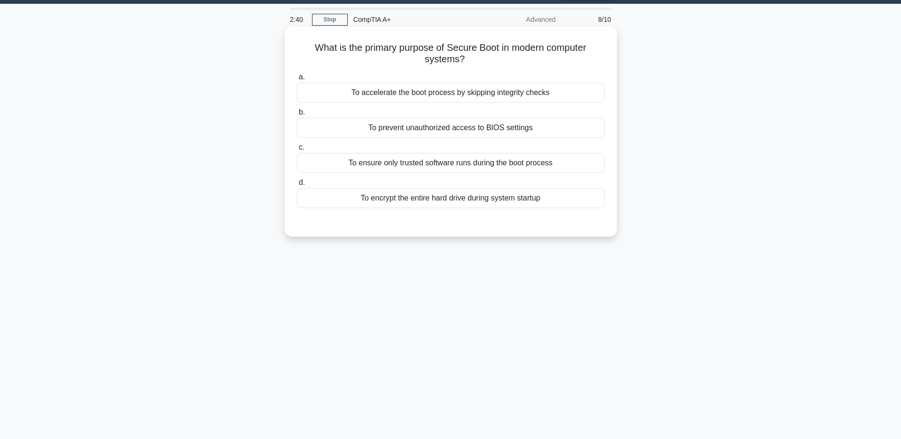
click at [454, 167] on div "To ensure only trusted software runs during the boot process" at bounding box center [451, 163] width 308 height 20
click at [297, 151] on input "c. To ensure only trusted software runs during the boot process" at bounding box center [297, 147] width 0 height 6
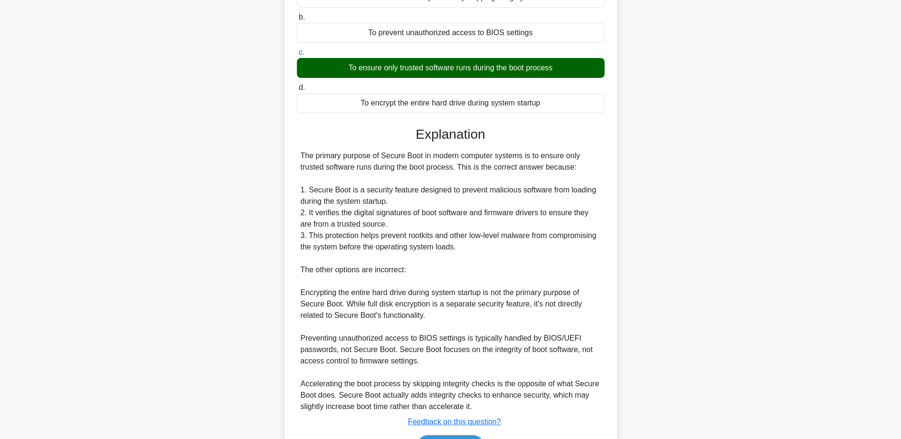
scroll to position [181, 0]
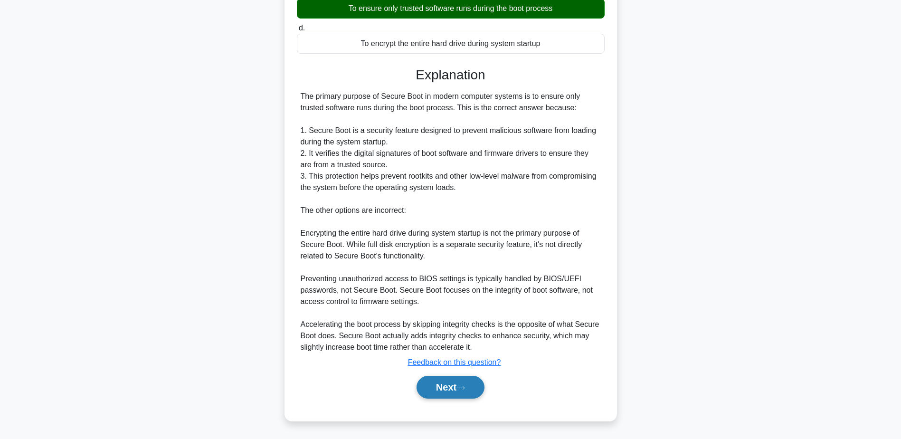
click at [457, 381] on button "Next" at bounding box center [450, 387] width 68 height 23
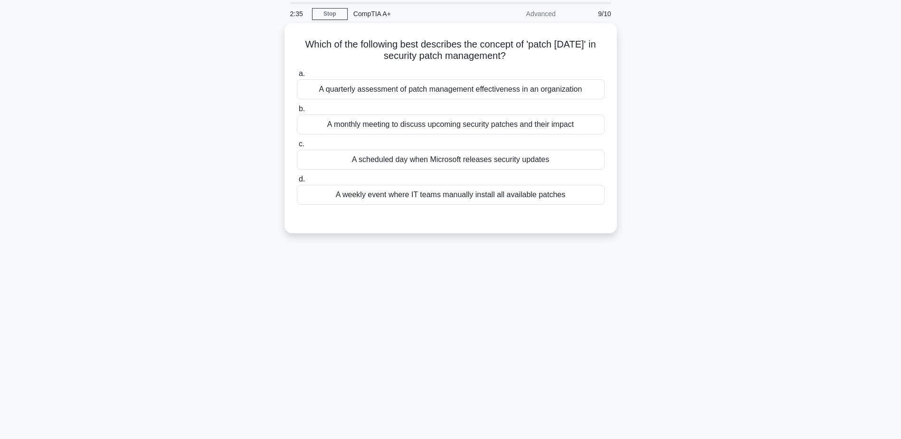
scroll to position [47, 0]
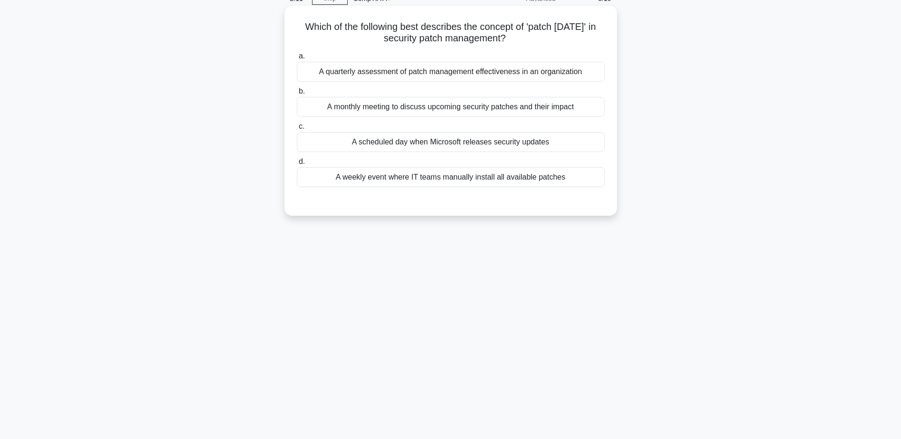
click at [487, 183] on div "A weekly event where IT teams manually install all available patches" at bounding box center [451, 177] width 308 height 20
click at [297, 165] on input "d. A weekly event where IT teams manually install all available patches" at bounding box center [297, 162] width 0 height 6
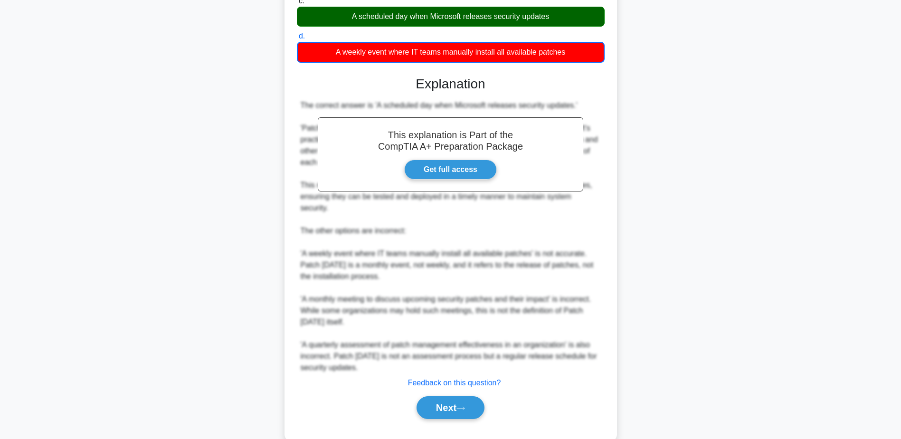
scroll to position [190, 0]
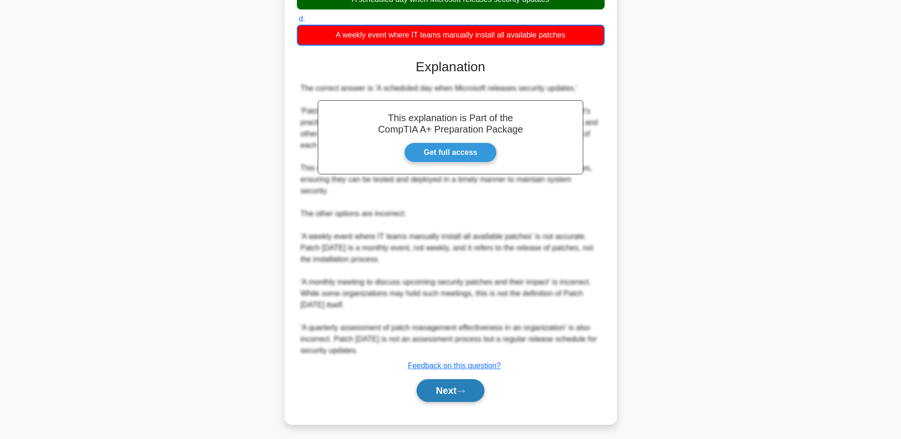
click at [459, 398] on button "Next" at bounding box center [450, 390] width 68 height 23
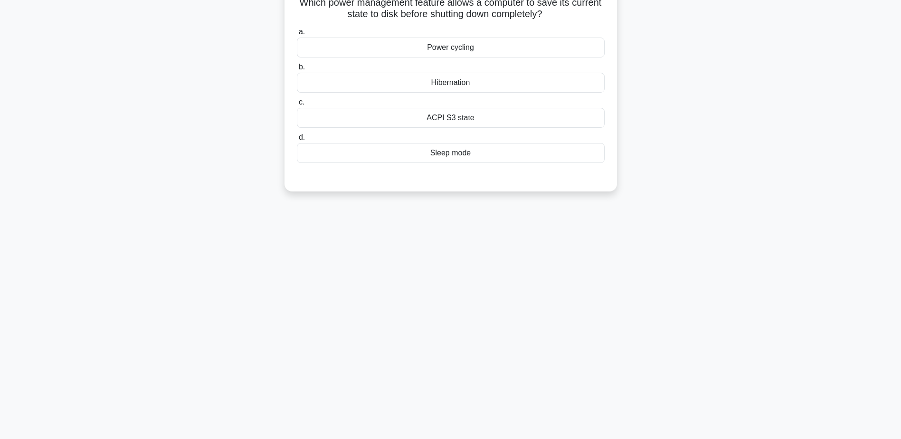
scroll to position [27, 0]
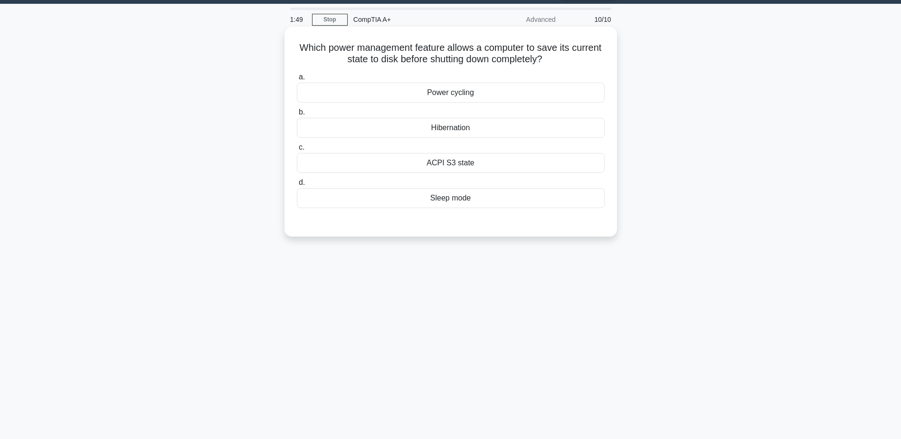
click at [450, 97] on div "Power cycling" at bounding box center [451, 93] width 308 height 20
click at [297, 80] on input "a. Power cycling" at bounding box center [297, 77] width 0 height 6
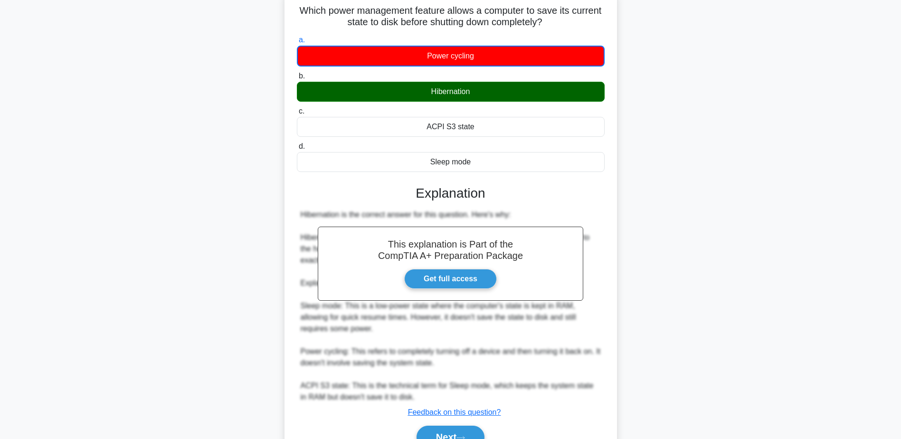
scroll to position [114, 0]
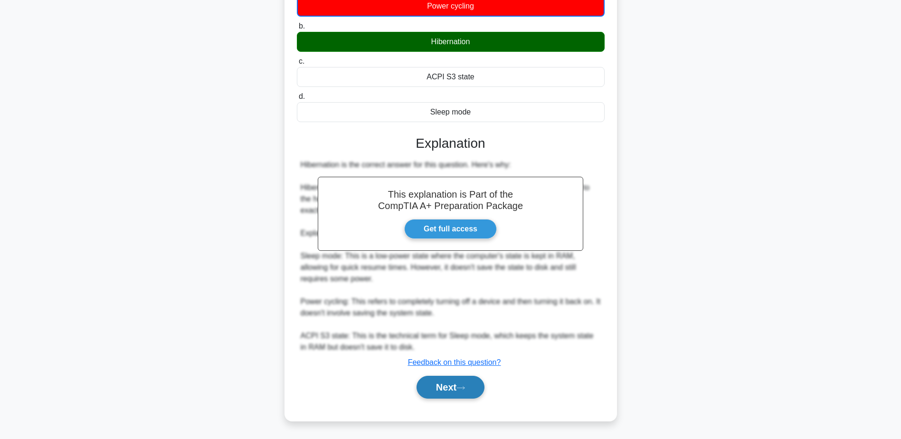
click at [438, 389] on button "Next" at bounding box center [450, 387] width 68 height 23
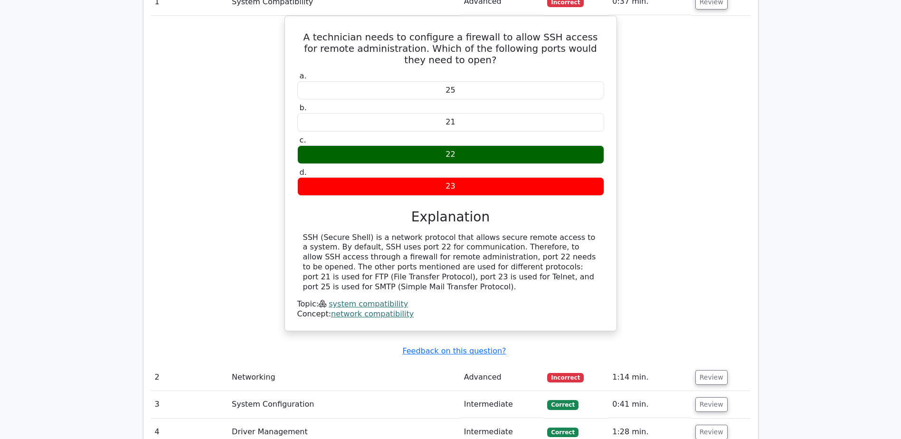
scroll to position [807, 0]
